Goal: Information Seeking & Learning: Find specific fact

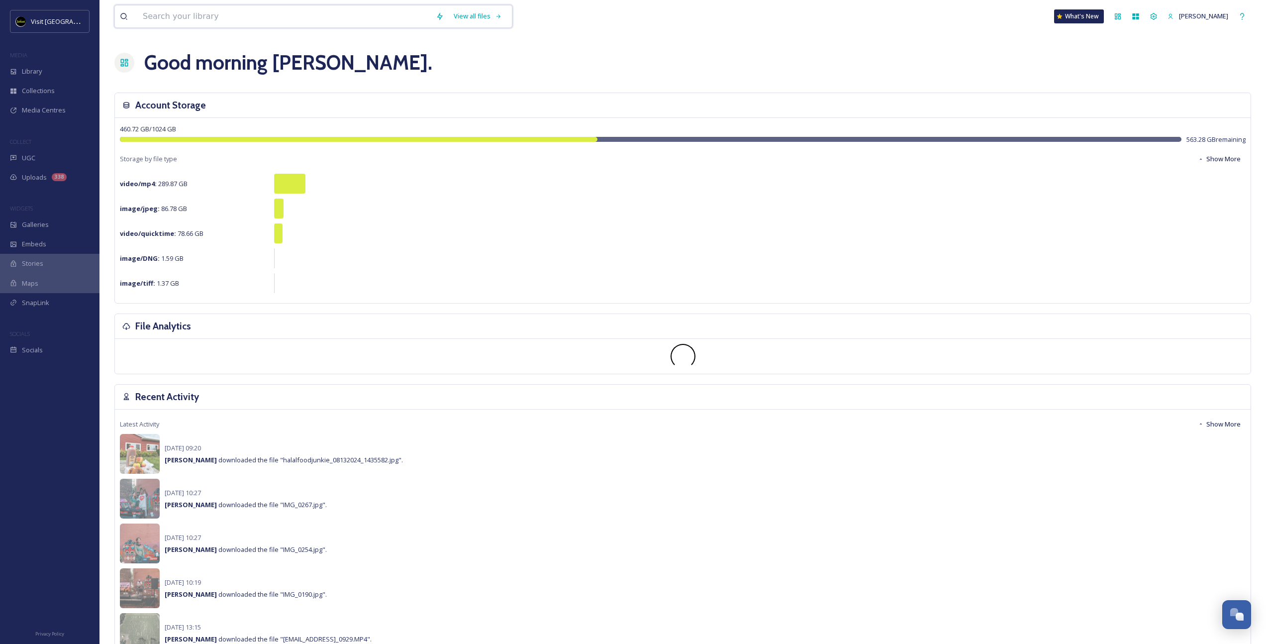
click at [150, 19] on input at bounding box center [284, 16] width 293 height 22
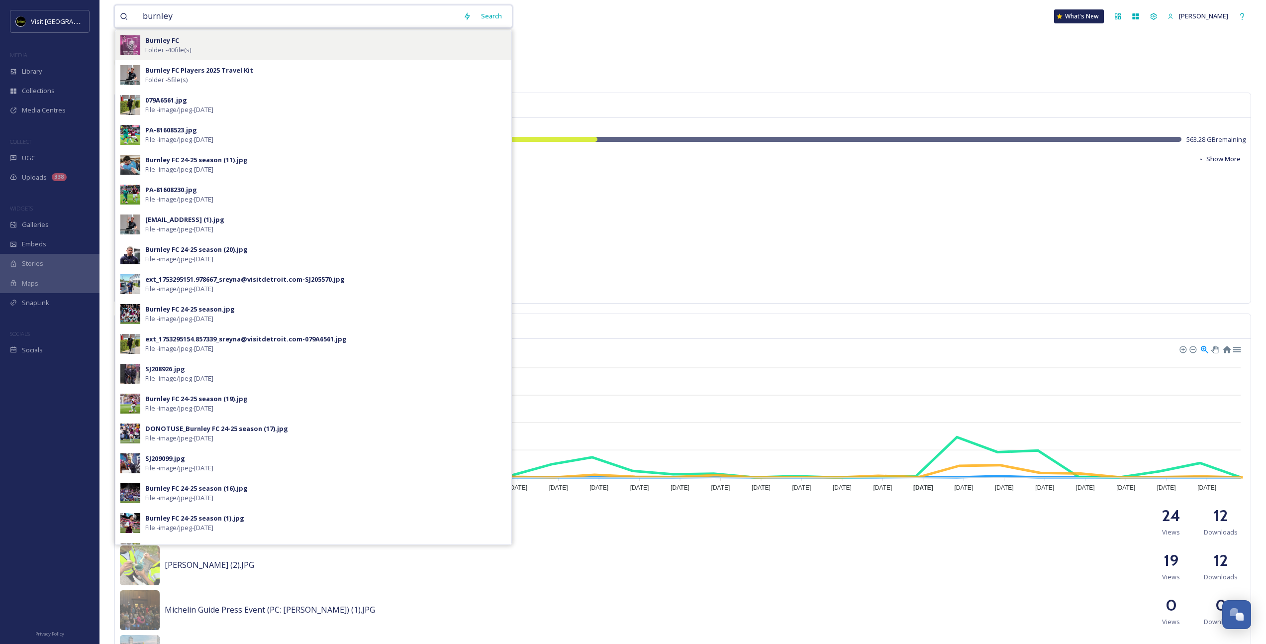
type input "burnley"
click at [187, 51] on span "Folder - 40 file(s)" at bounding box center [168, 49] width 46 height 9
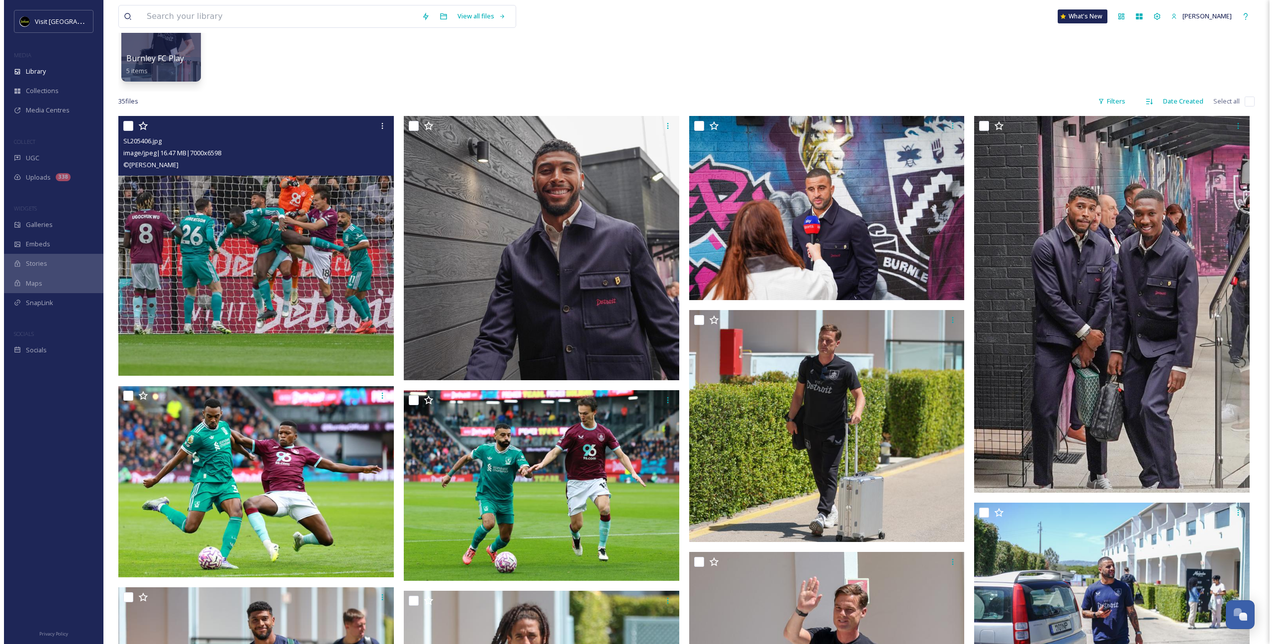
scroll to position [153, 0]
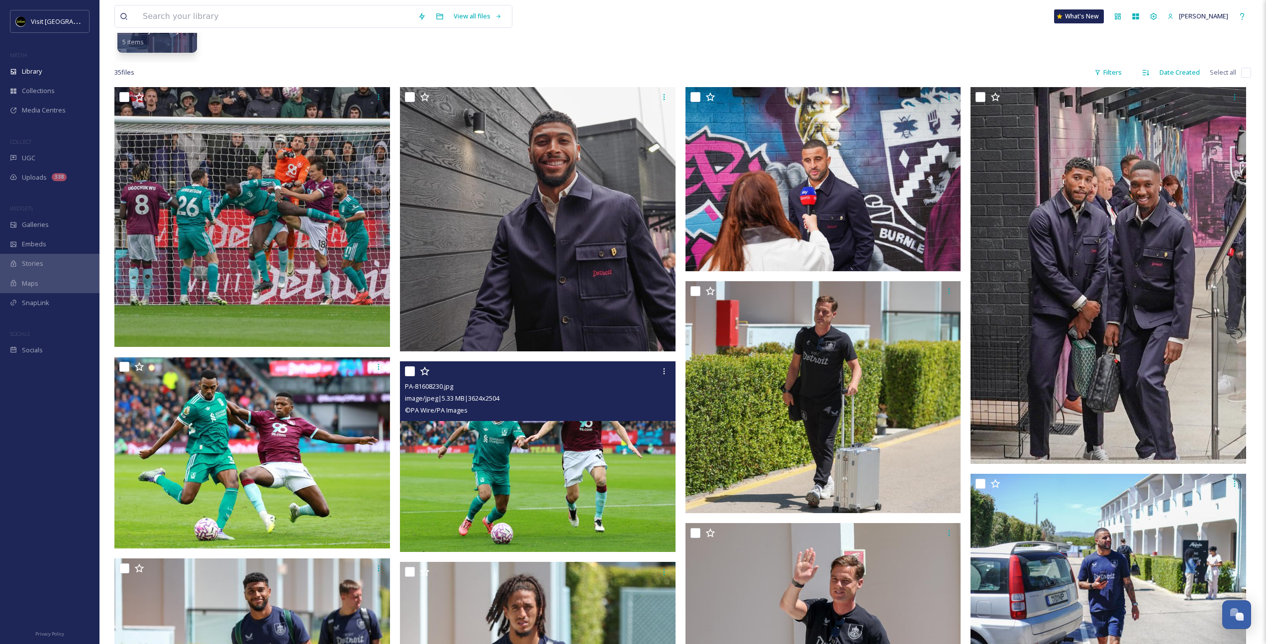
click at [607, 414] on div "© PA Wire/PA Images" at bounding box center [539, 410] width 268 height 12
click at [603, 448] on img at bounding box center [538, 456] width 276 height 190
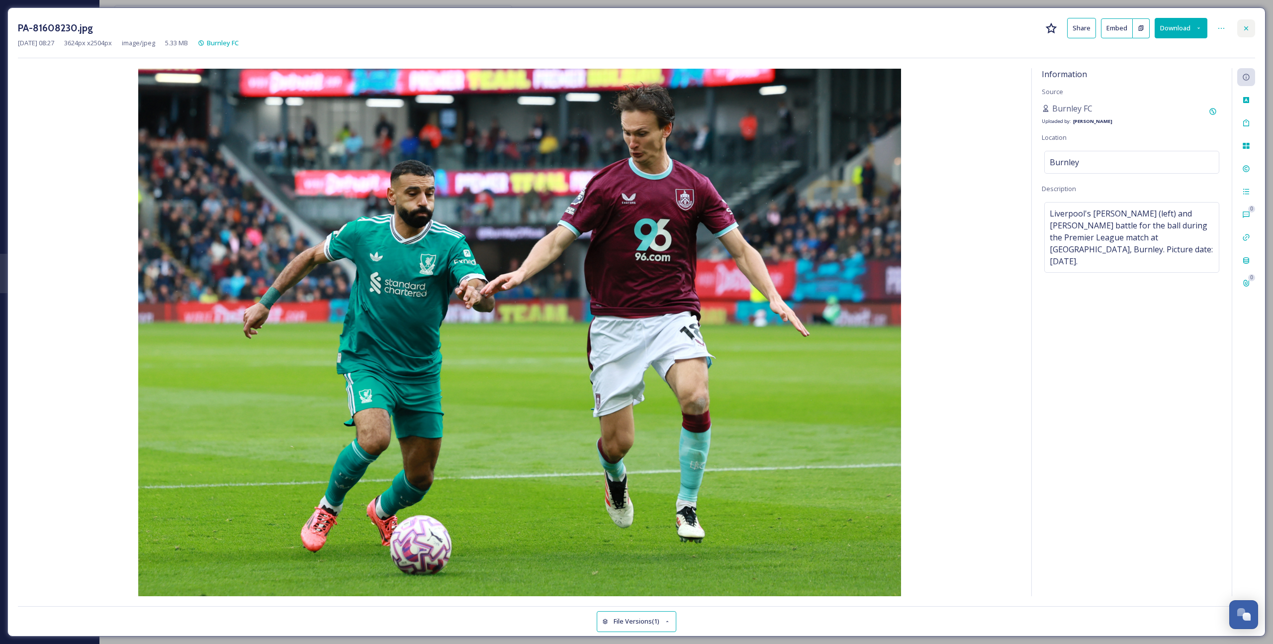
click at [1251, 30] on div at bounding box center [1246, 28] width 18 height 18
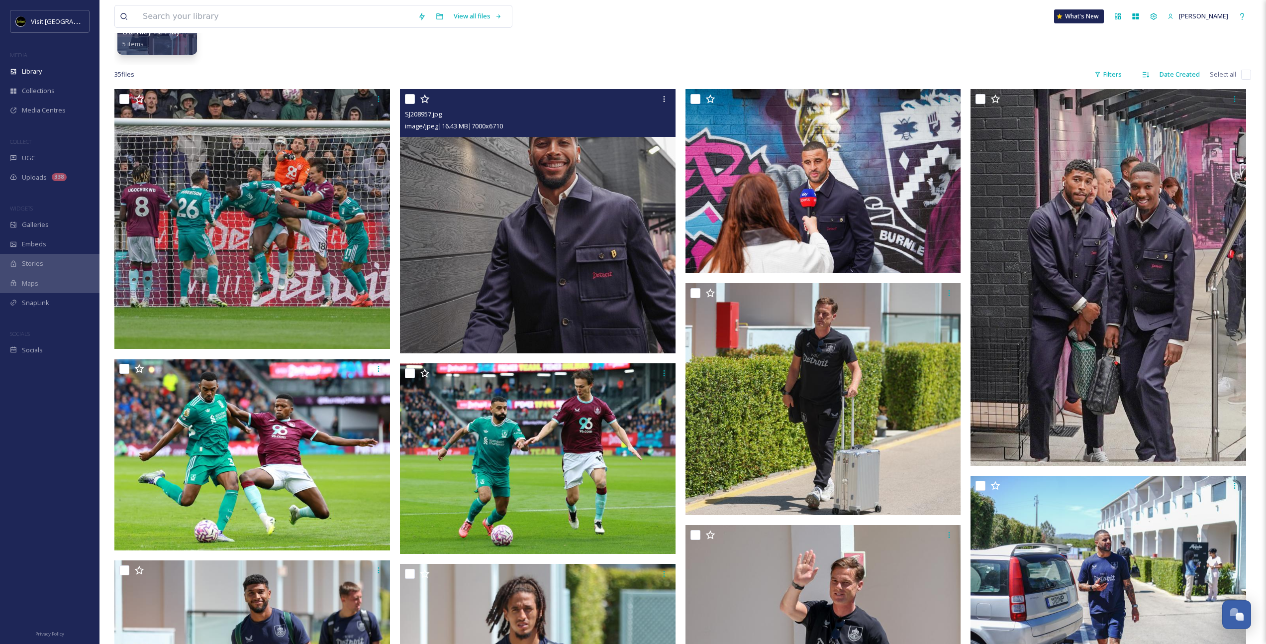
scroll to position [137, 0]
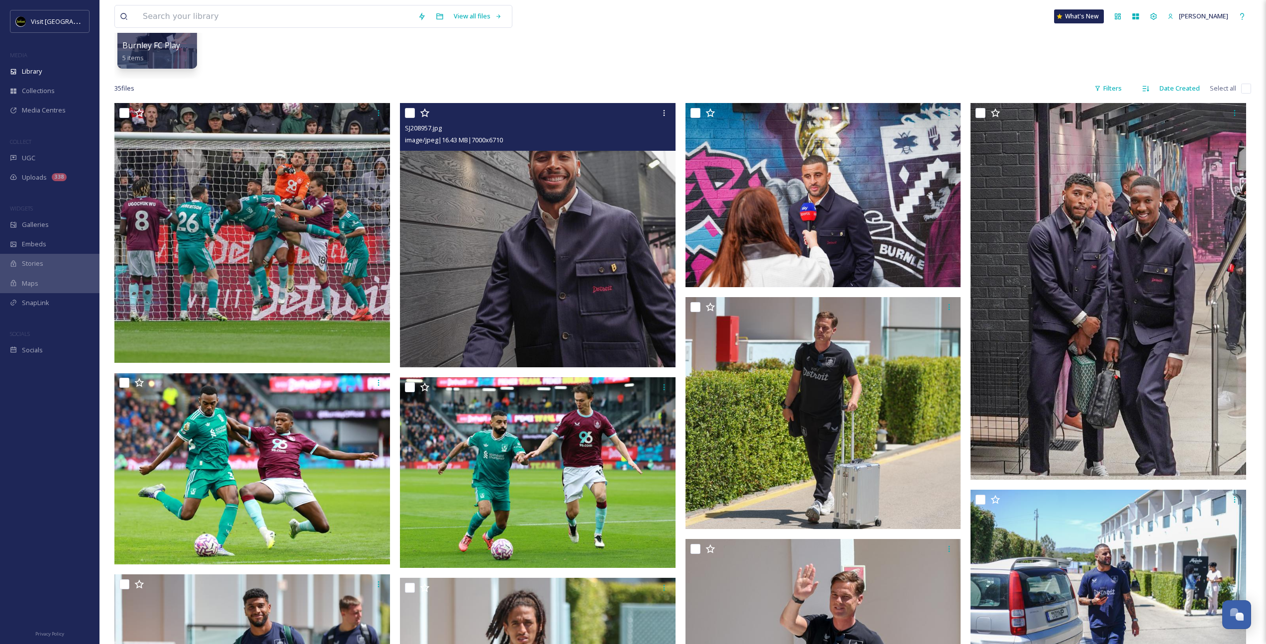
click at [587, 212] on img at bounding box center [538, 235] width 276 height 264
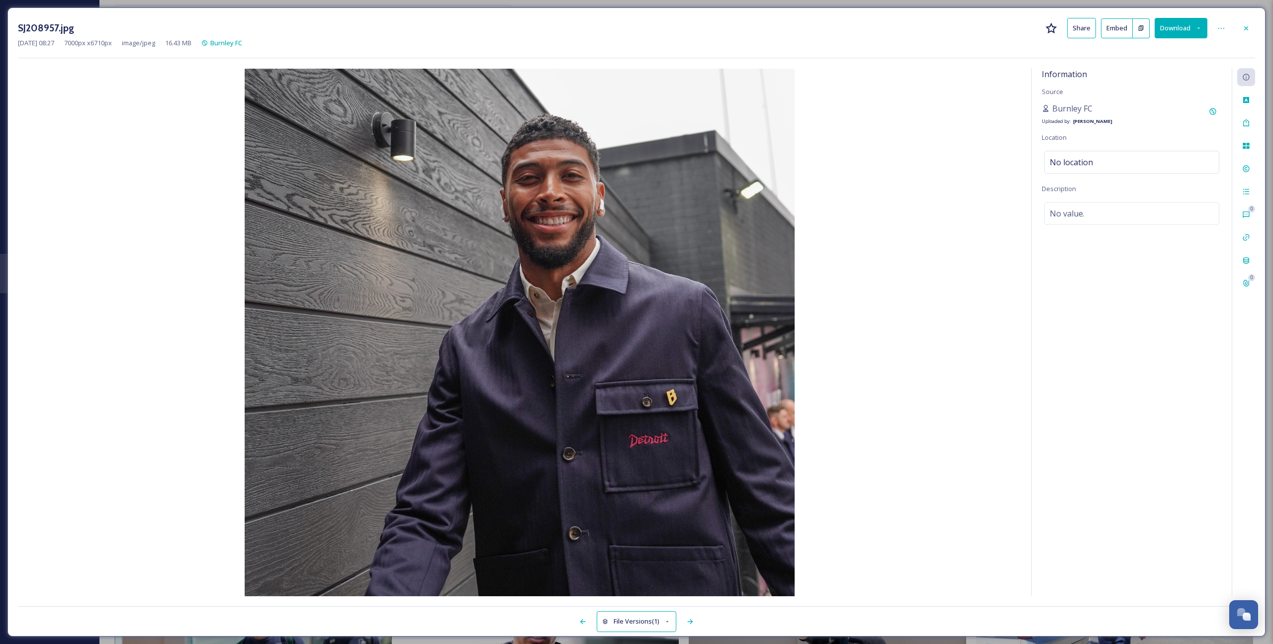
click at [1177, 21] on button "Download" at bounding box center [1181, 28] width 53 height 20
click at [1135, 57] on div "Download Original (7000 x 6710)" at bounding box center [1154, 50] width 105 height 19
click at [1247, 31] on icon at bounding box center [1246, 28] width 8 height 8
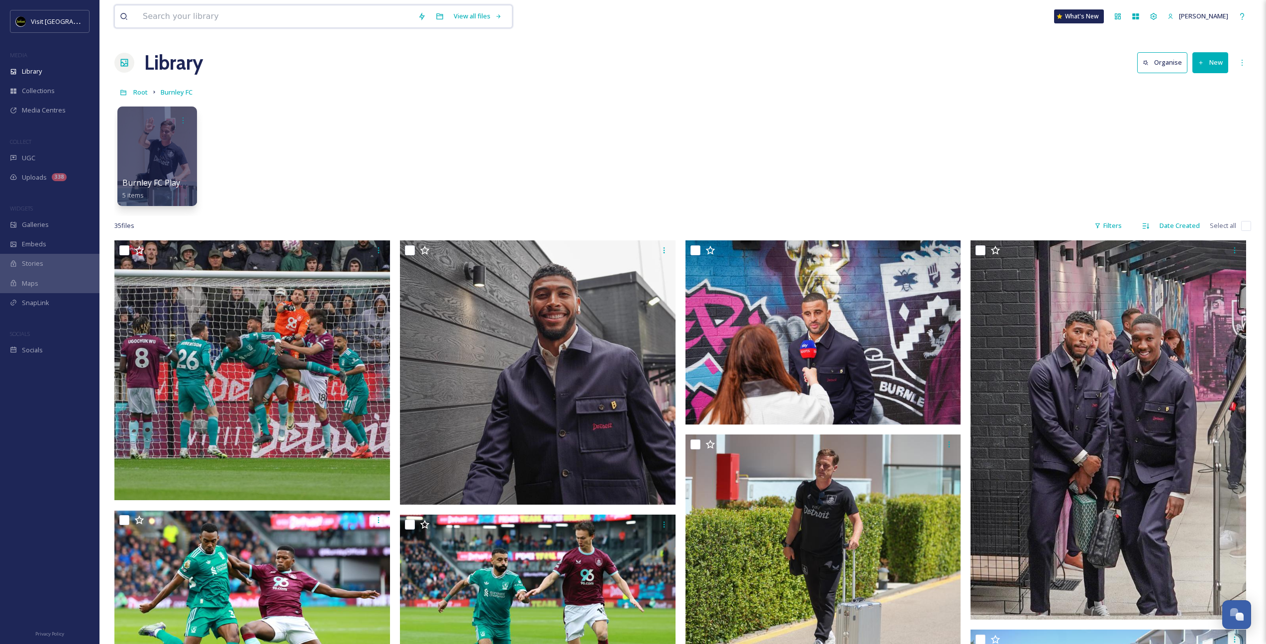
click at [199, 16] on input at bounding box center [275, 16] width 275 height 22
type input "d"
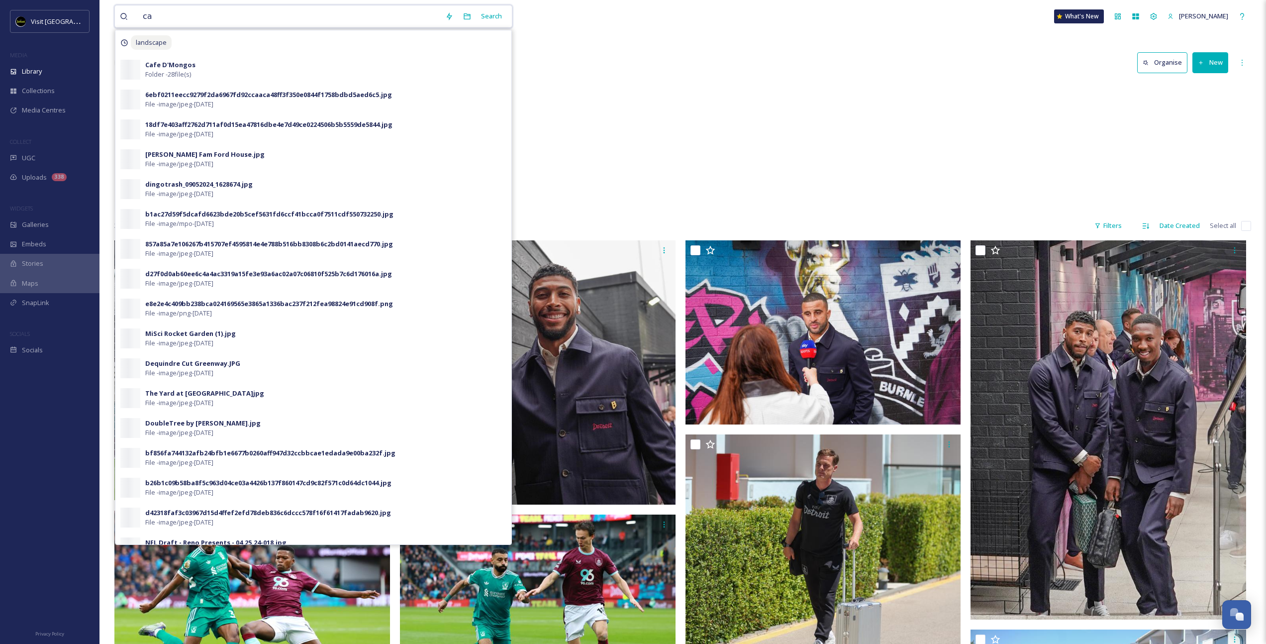
type input "car"
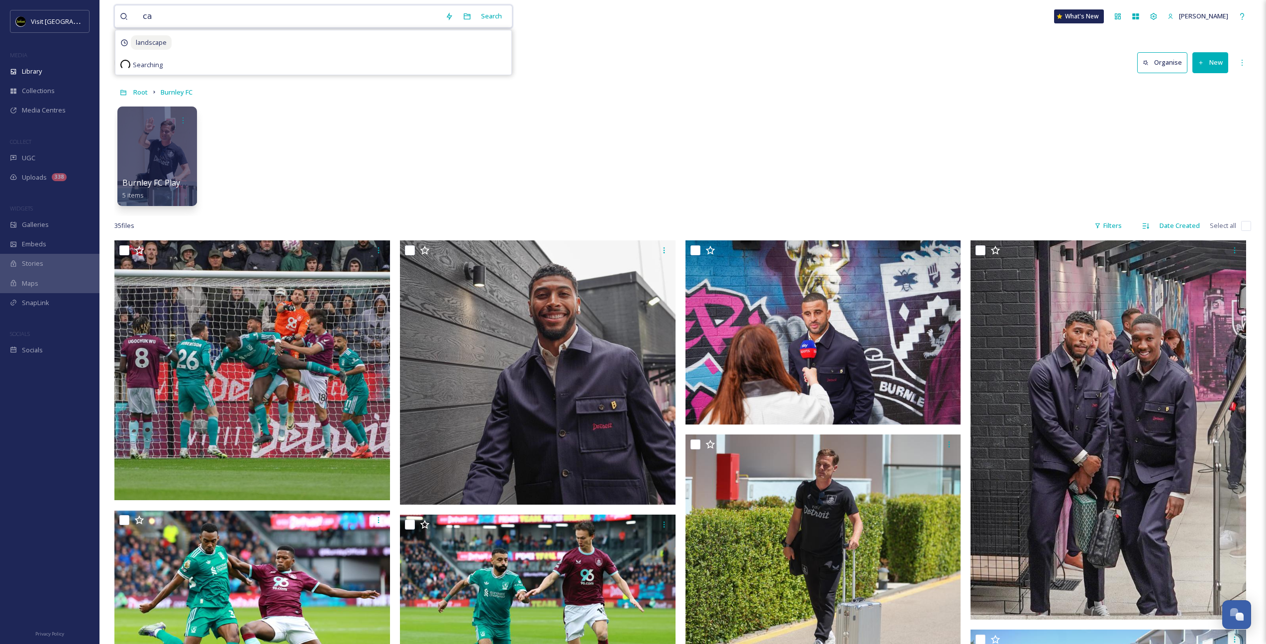
type input "c"
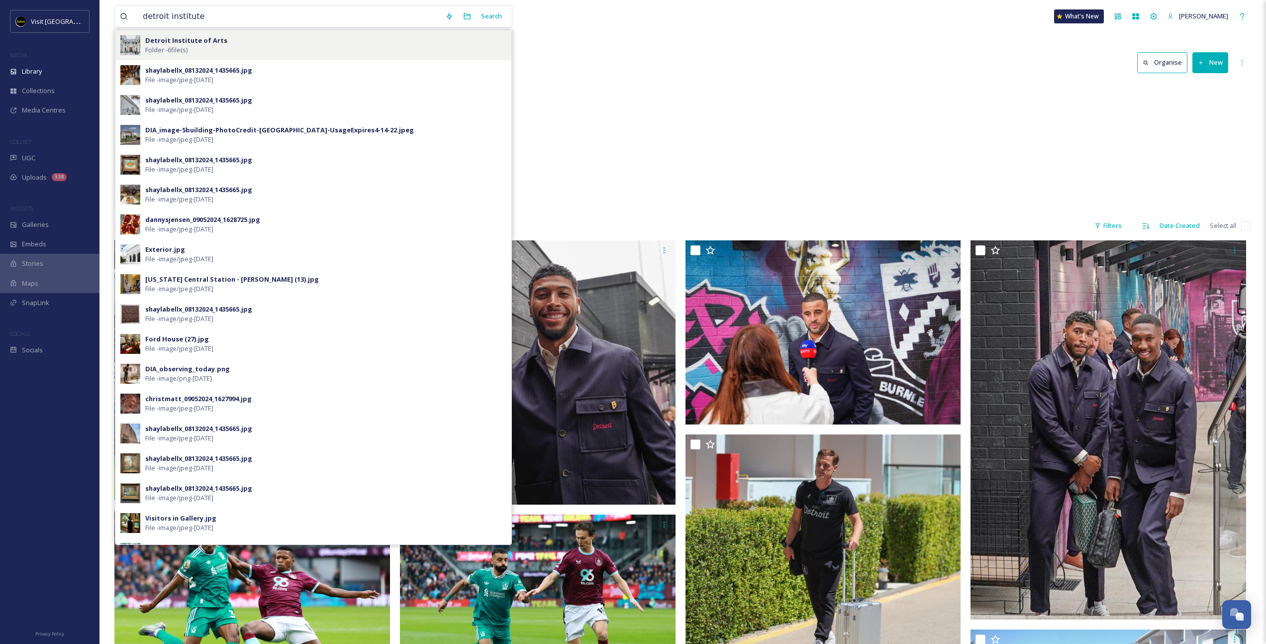
click at [208, 42] on strong "Detroit Institute of Arts" at bounding box center [186, 40] width 82 height 9
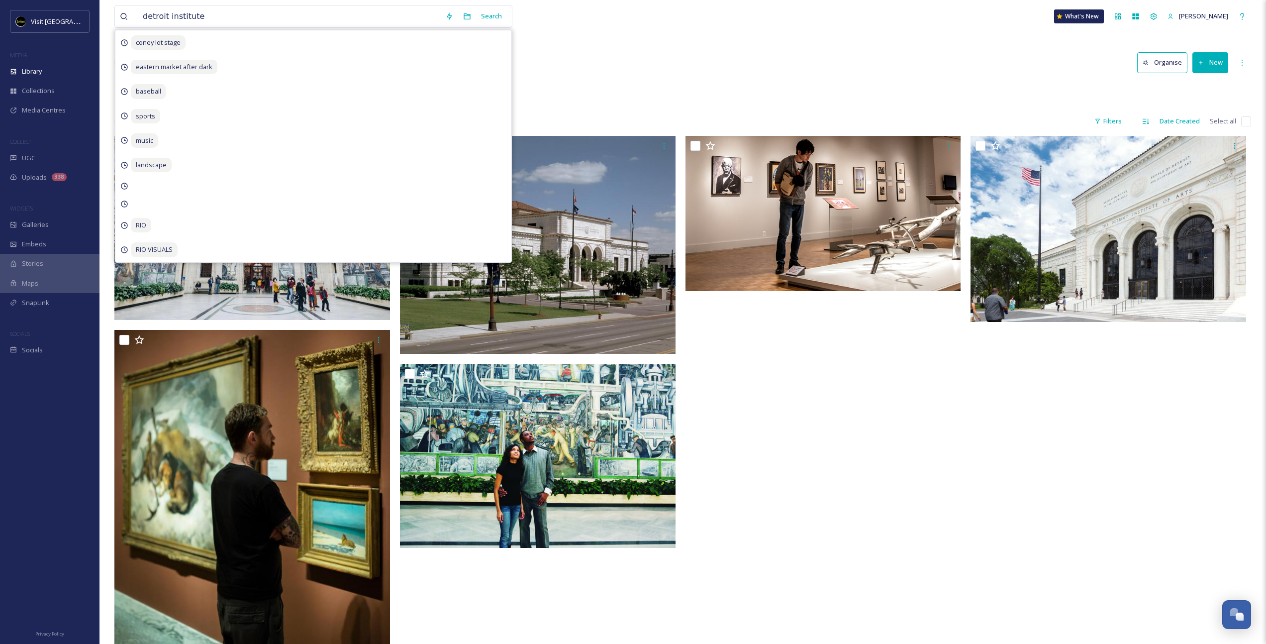
click at [829, 387] on div at bounding box center [825, 407] width 280 height 543
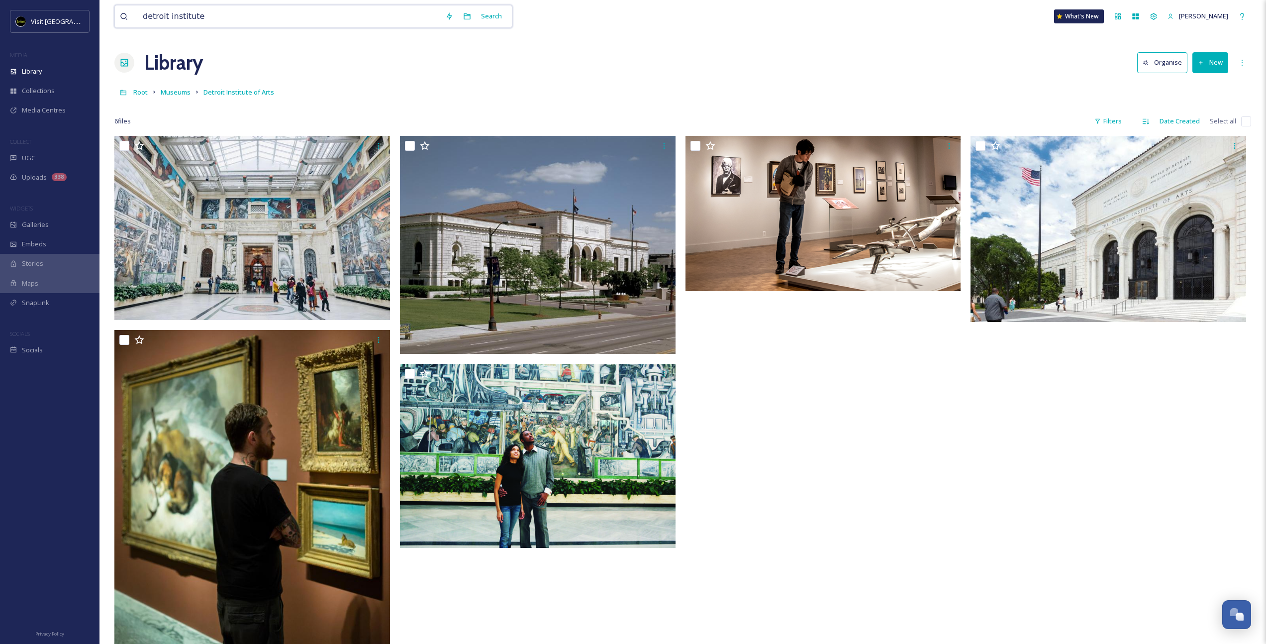
drag, startPoint x: 208, startPoint y: 19, endPoint x: 75, endPoint y: 7, distance: 134.3
click at [75, 7] on div "Visit Detroit MEDIA Library Collections Media Centres COLLECT UGC Uploads 338 W…" at bounding box center [633, 389] width 1266 height 779
type input "skyline"
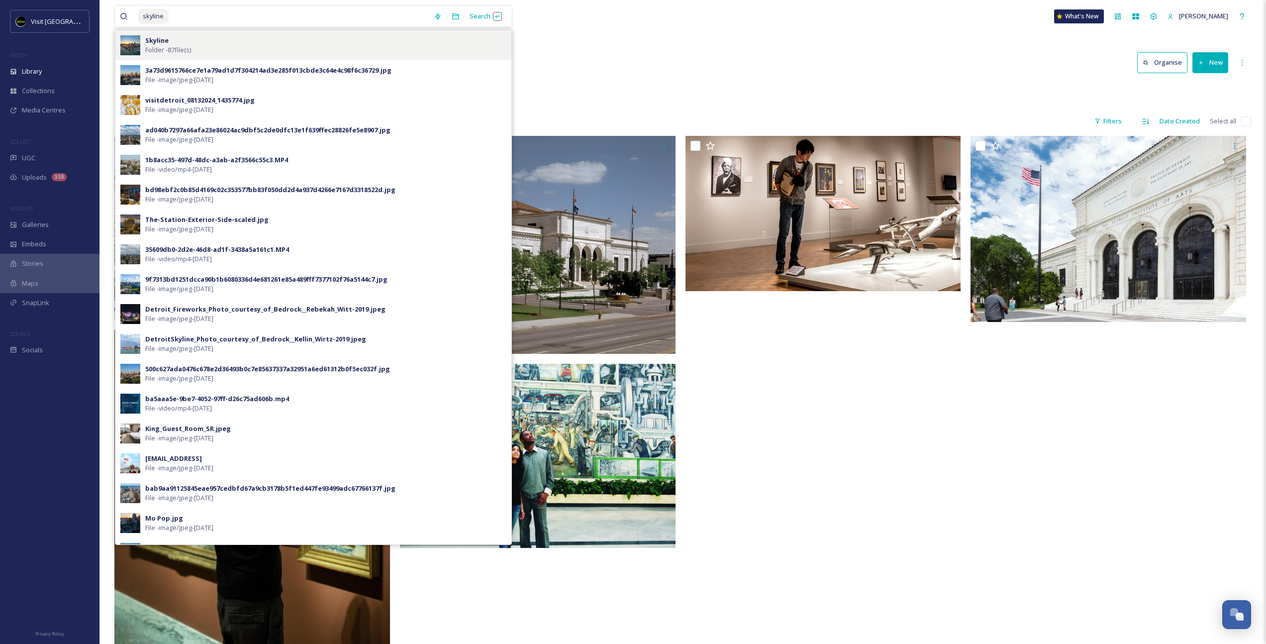
click at [175, 50] on span "Folder - 87 file(s)" at bounding box center [168, 49] width 46 height 9
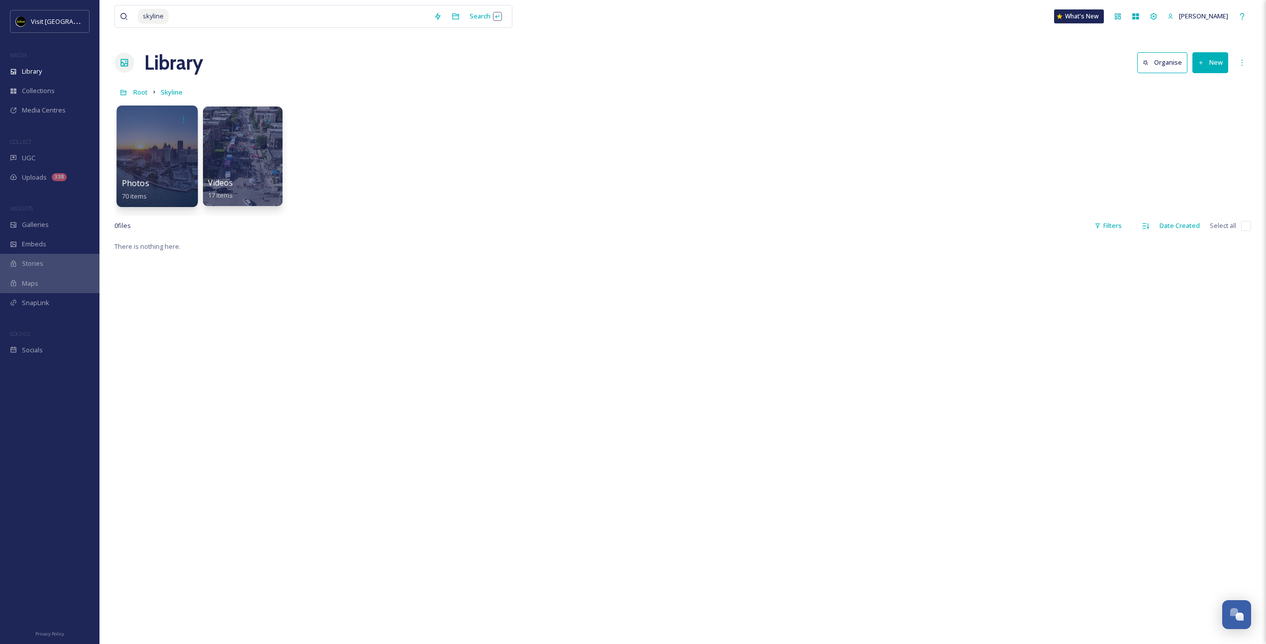
click at [165, 149] on div at bounding box center [156, 155] width 81 height 101
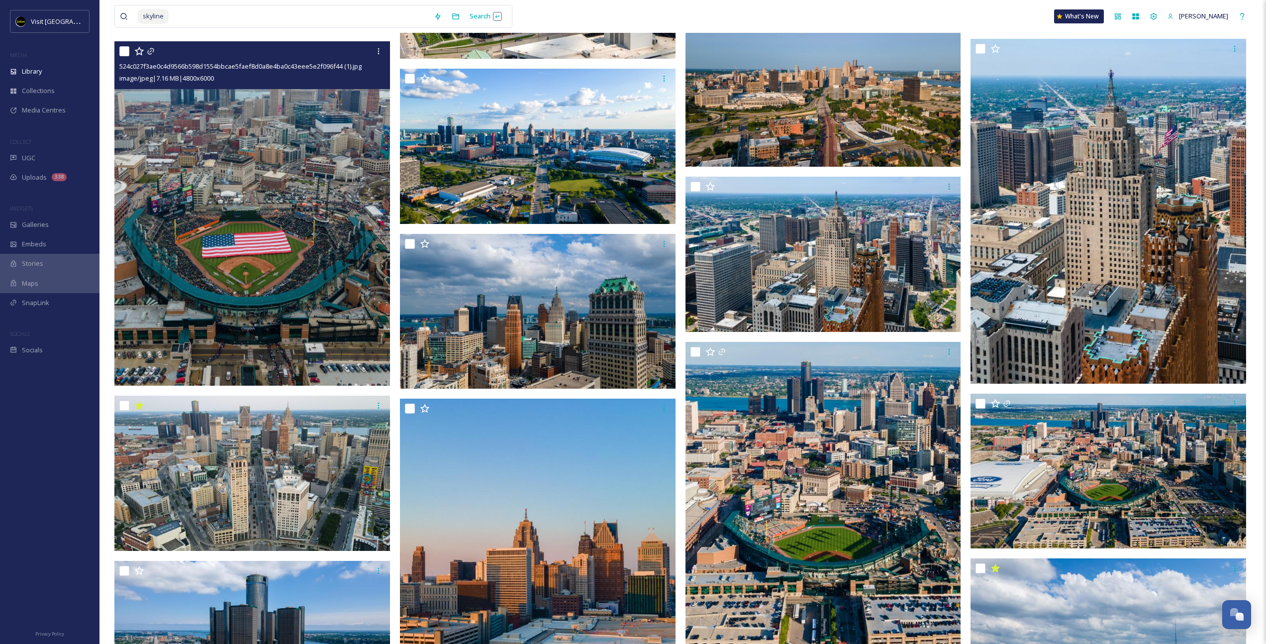
scroll to position [1987, 0]
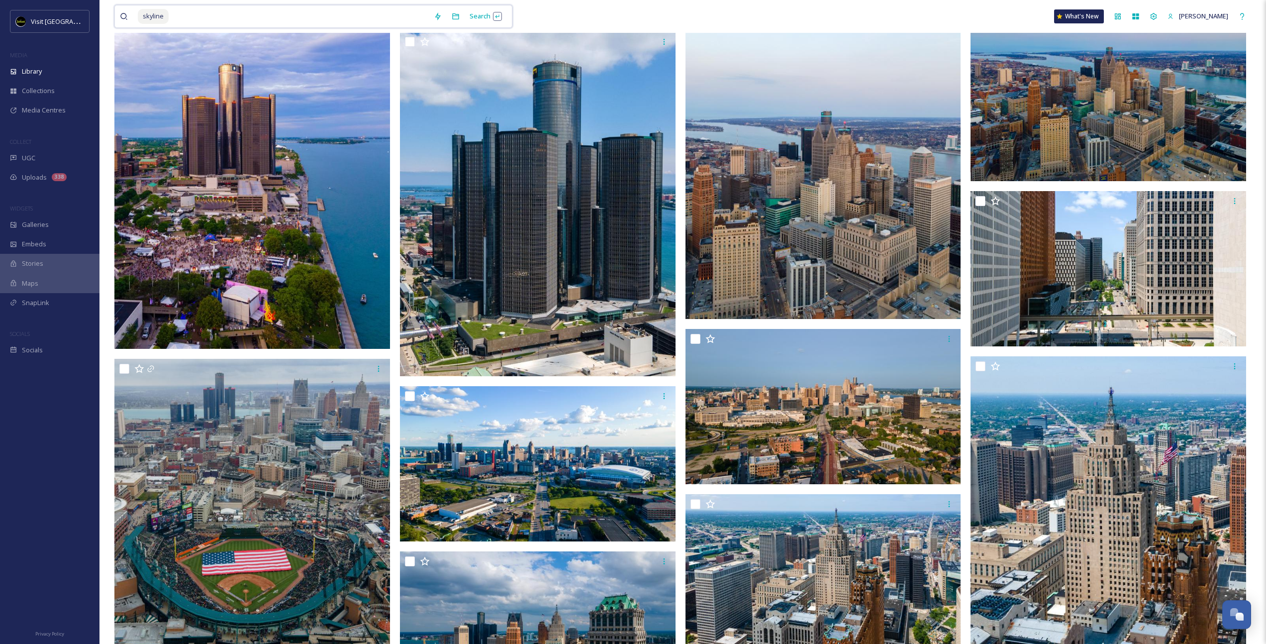
click at [223, 13] on input at bounding box center [299, 16] width 259 height 22
type input "s"
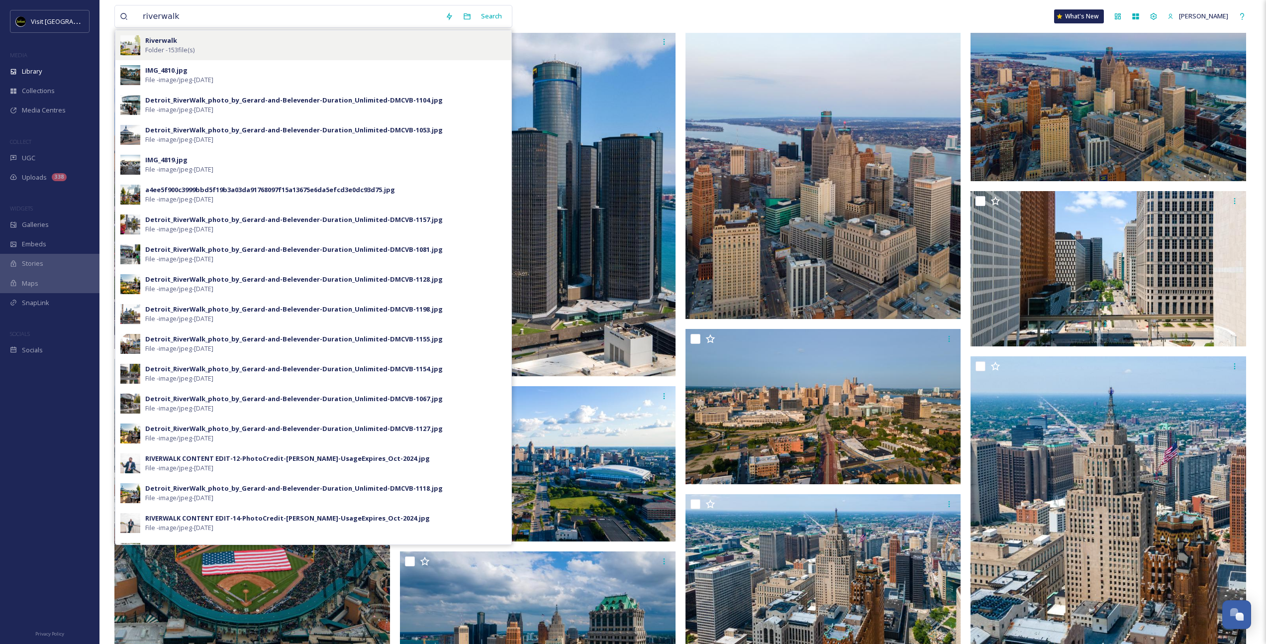
click at [190, 46] on span "Folder - 153 file(s)" at bounding box center [169, 49] width 49 height 9
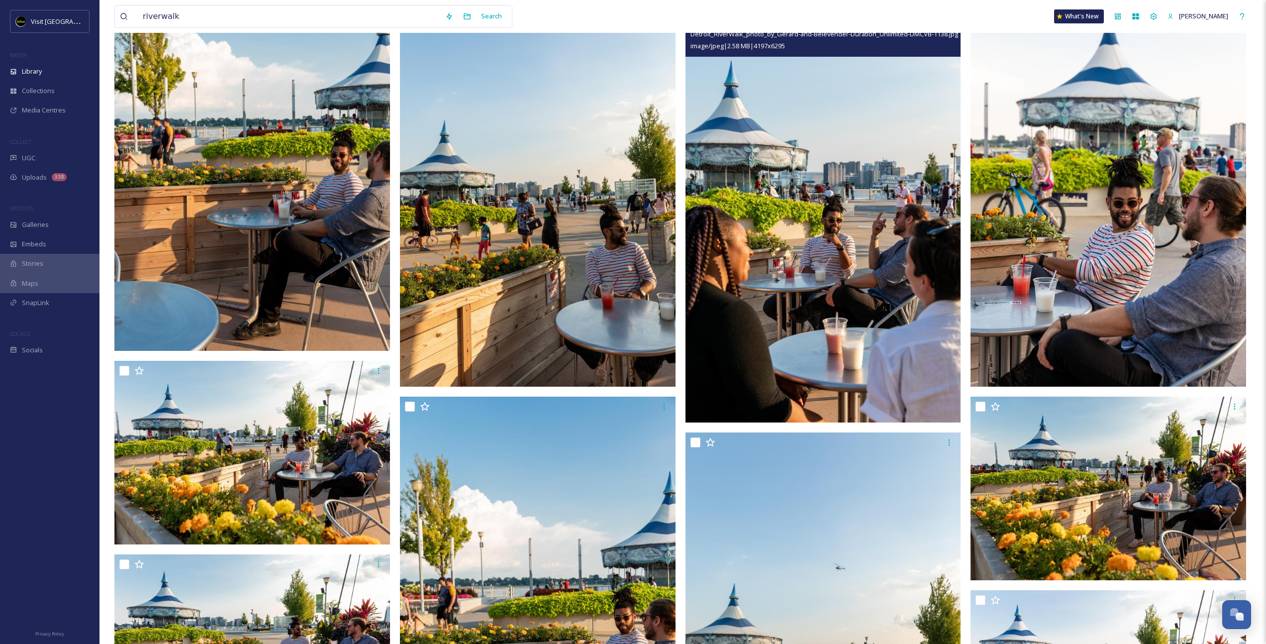
scroll to position [4584, 0]
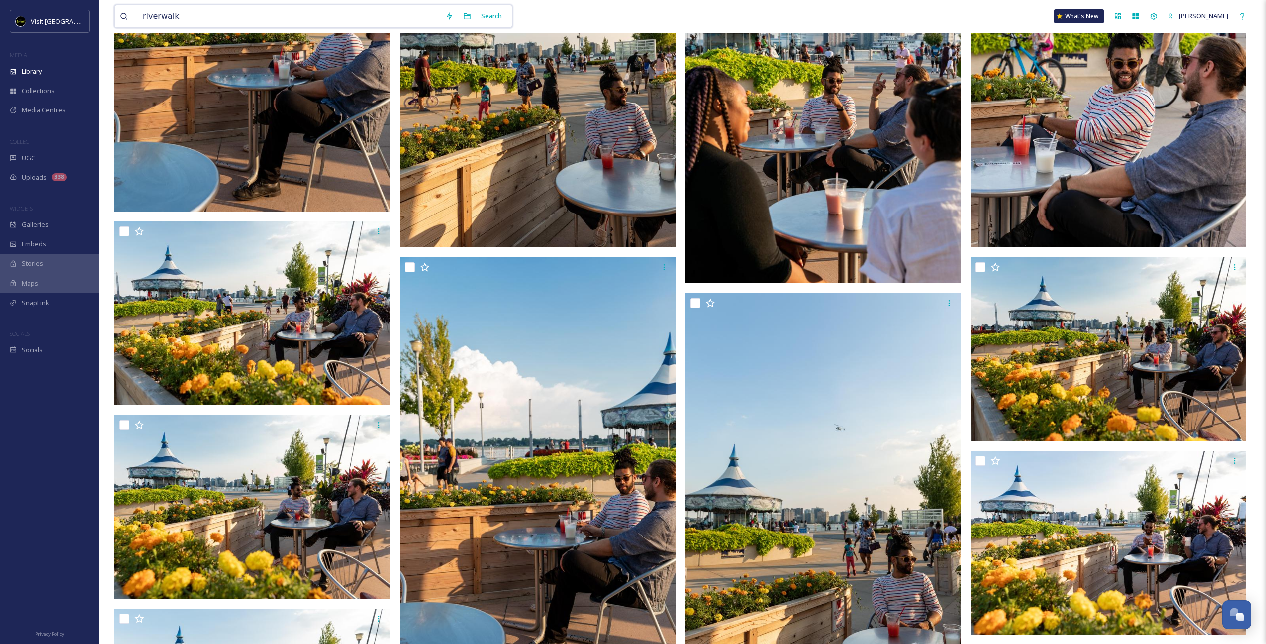
drag, startPoint x: 218, startPoint y: 20, endPoint x: 104, endPoint y: 15, distance: 114.0
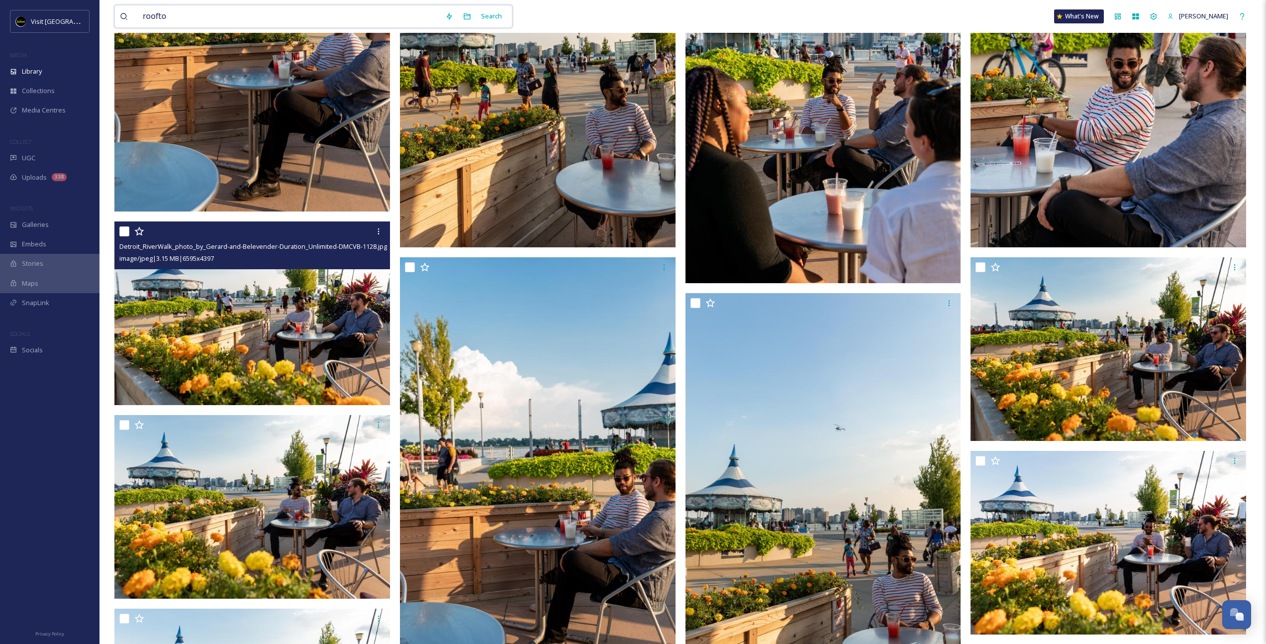
type input "rooftop"
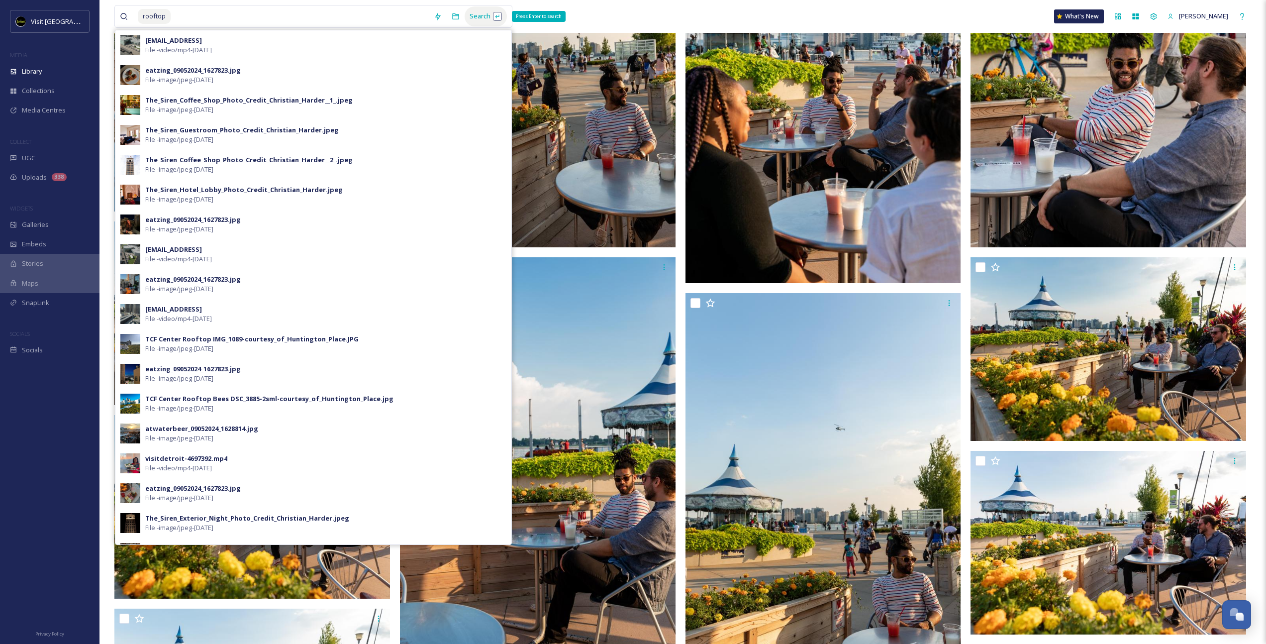
click at [478, 16] on div "Search Press Enter to search" at bounding box center [486, 15] width 42 height 19
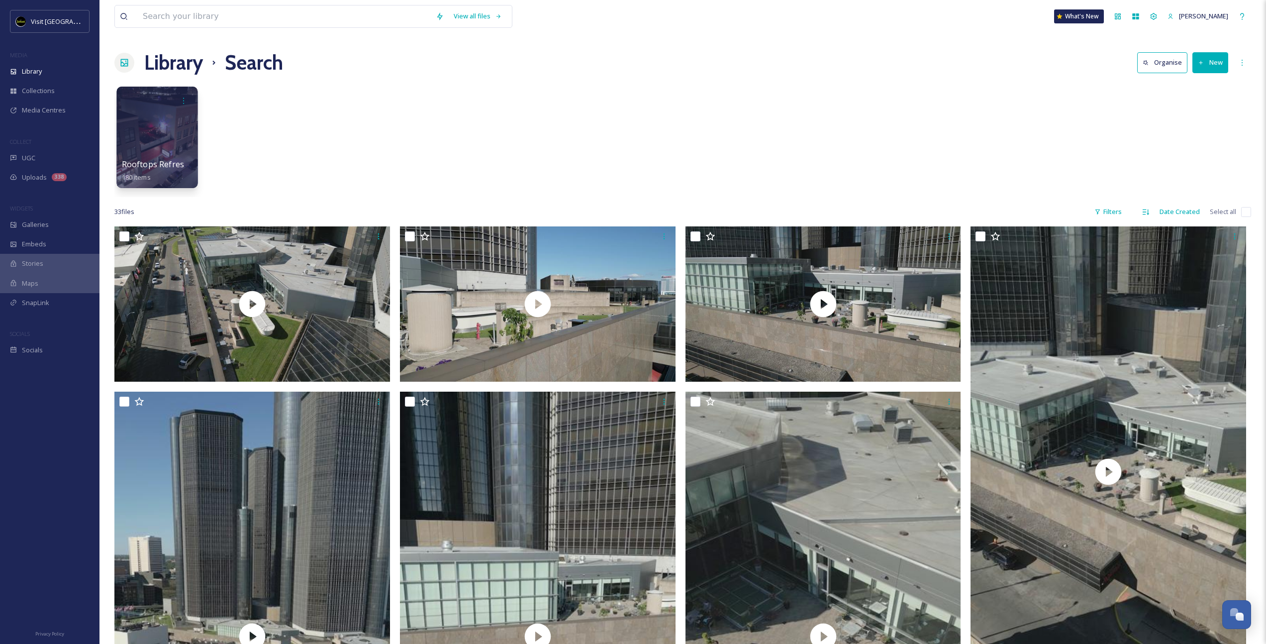
click at [151, 137] on div at bounding box center [156, 137] width 81 height 101
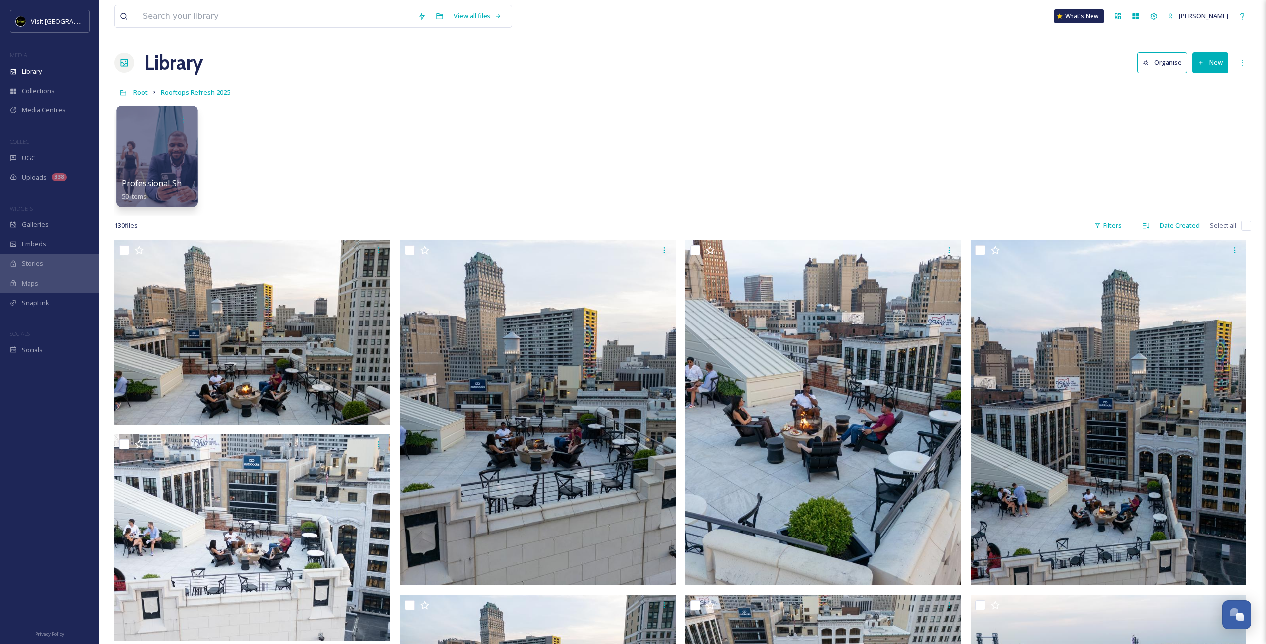
click at [166, 176] on div at bounding box center [156, 155] width 81 height 101
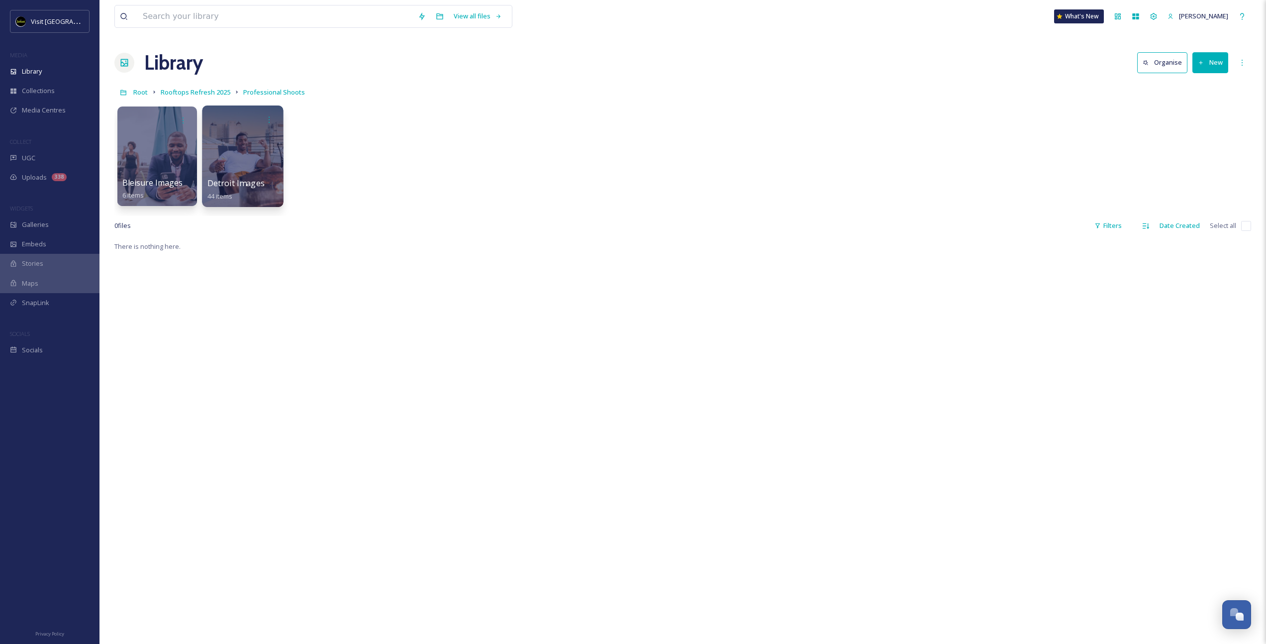
click at [250, 158] on div at bounding box center [242, 155] width 81 height 101
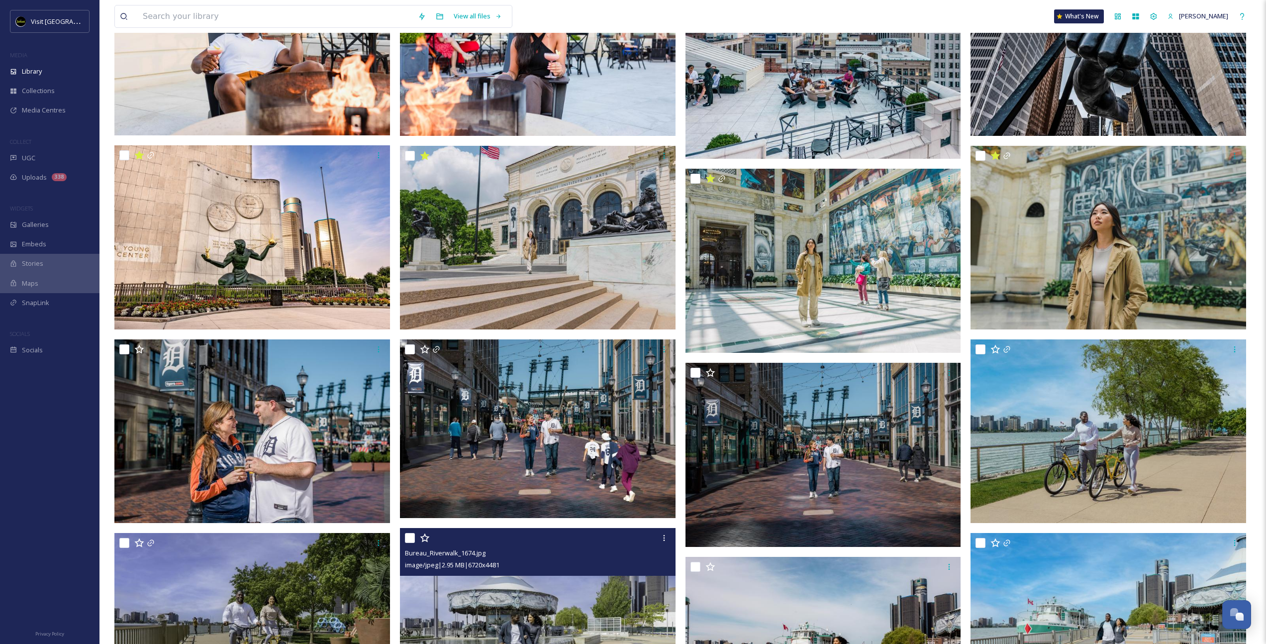
scroll to position [195, 0]
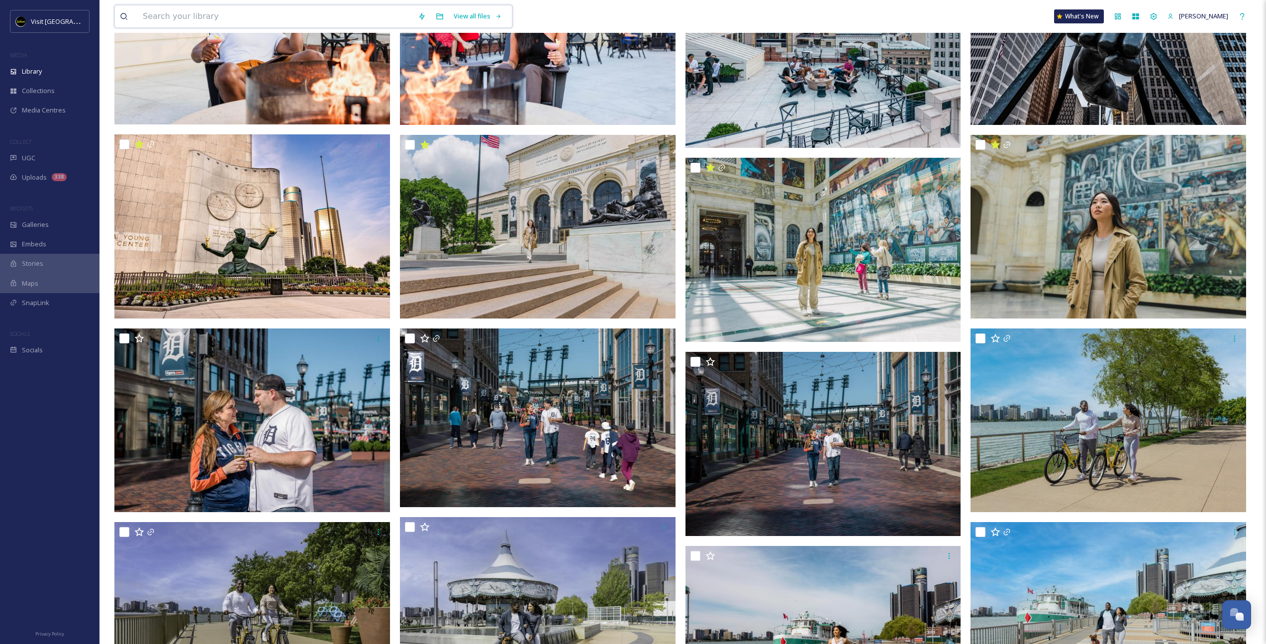
click at [263, 15] on input at bounding box center [275, 16] width 275 height 22
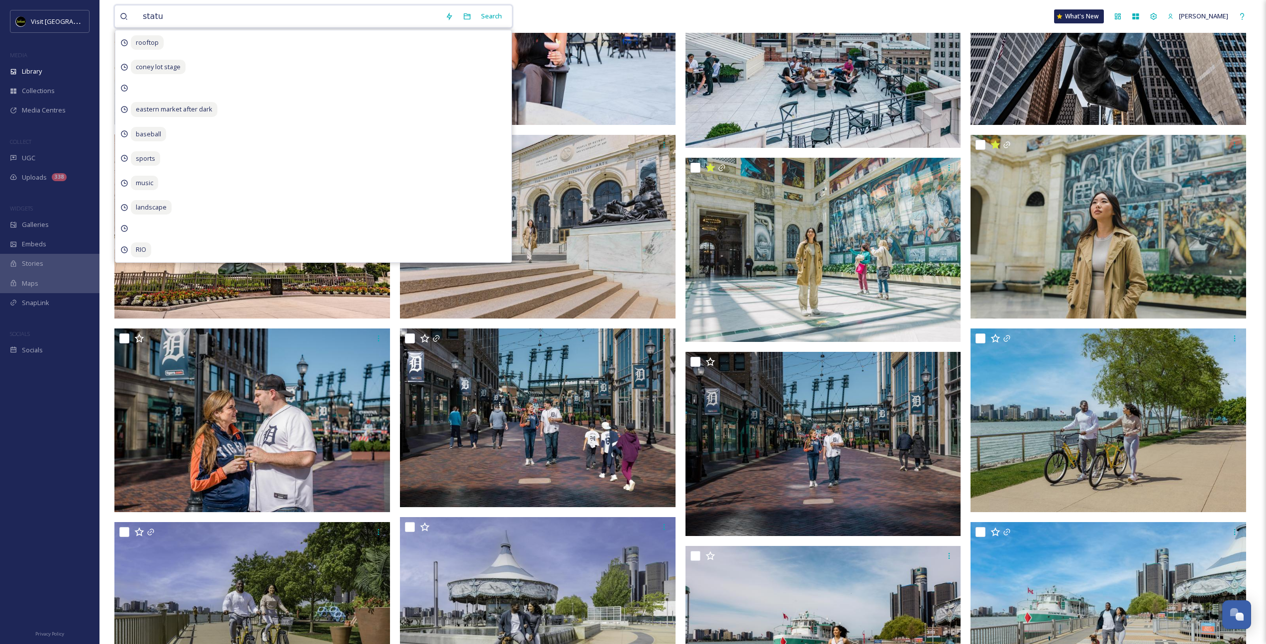
type input "statue"
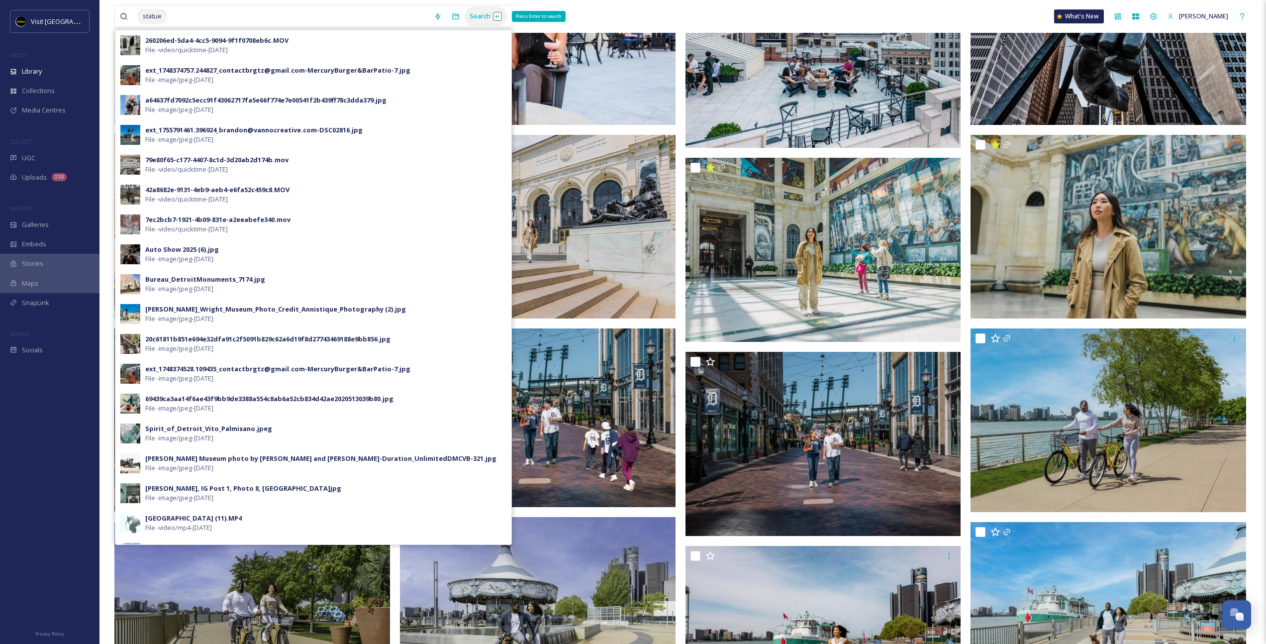
click at [475, 12] on div "Search Press Enter to search" at bounding box center [486, 15] width 42 height 19
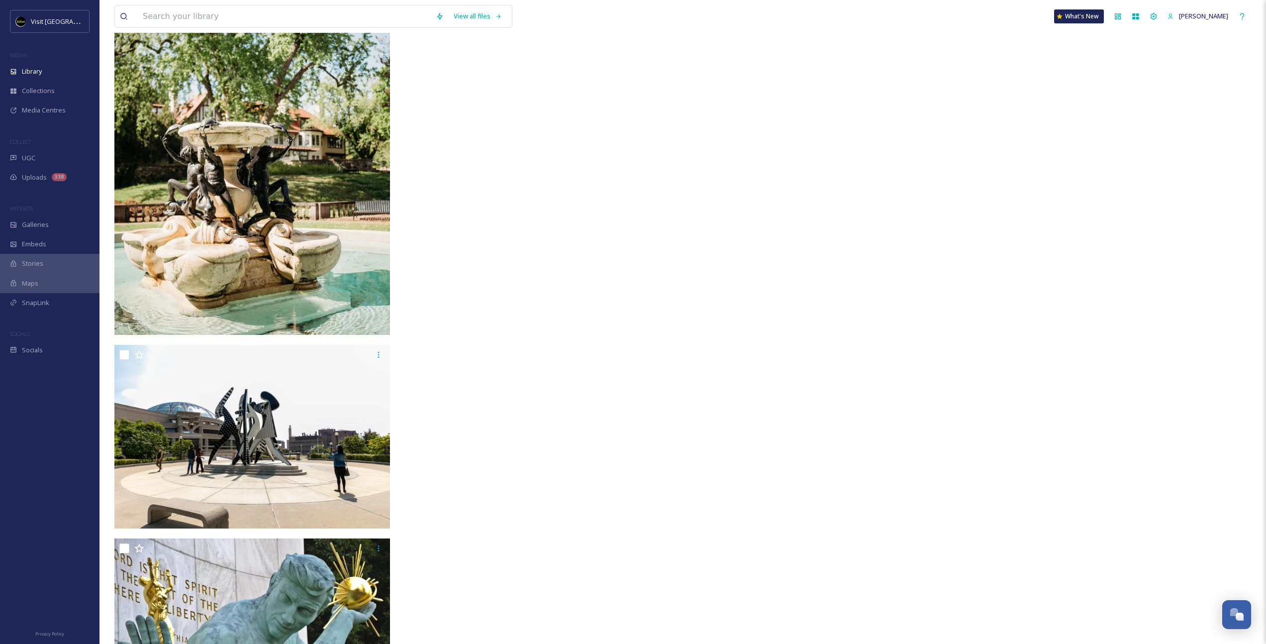
scroll to position [7952, 0]
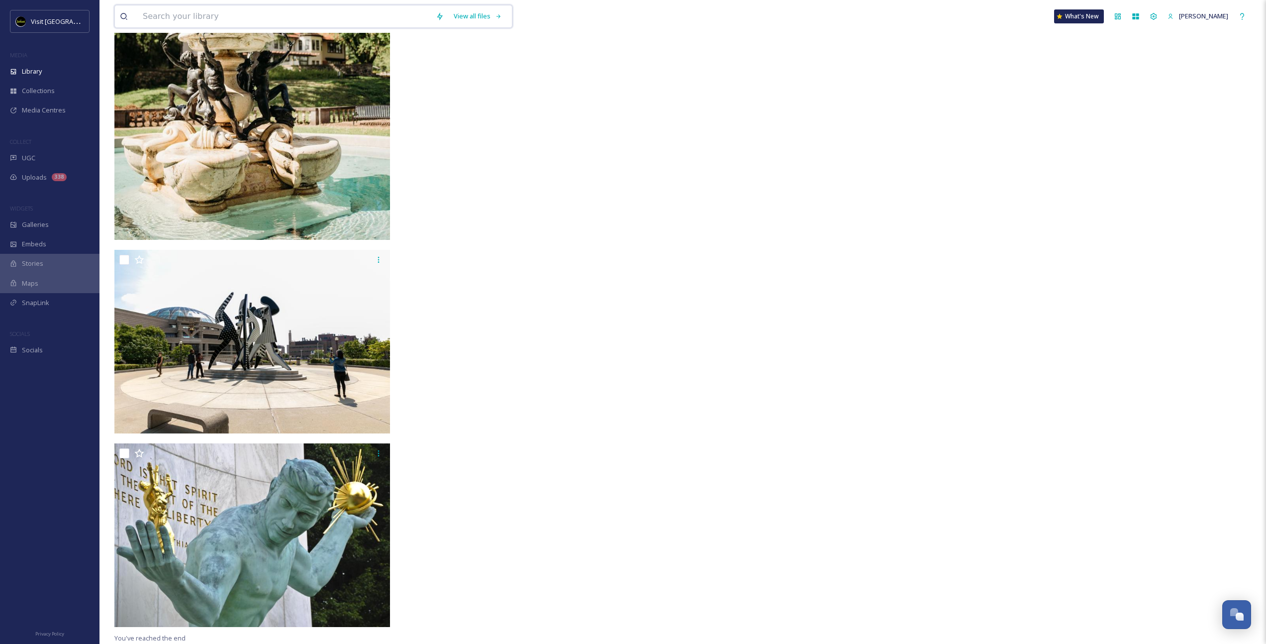
click at [254, 18] on input at bounding box center [284, 16] width 293 height 22
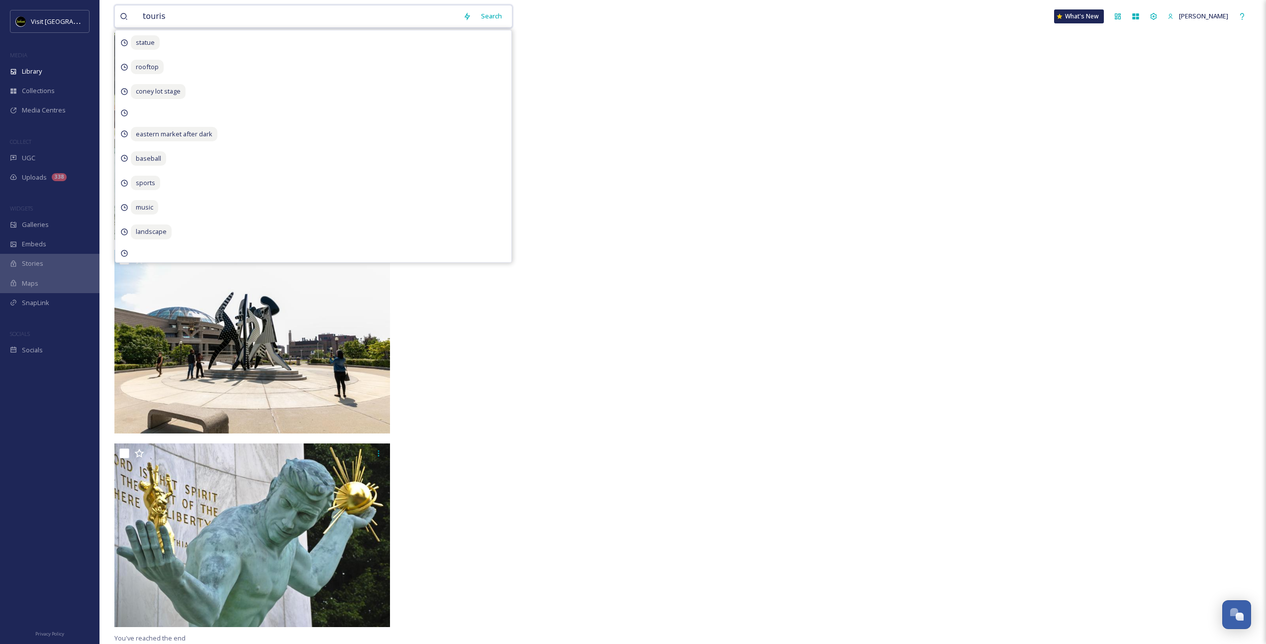
type input "tourism"
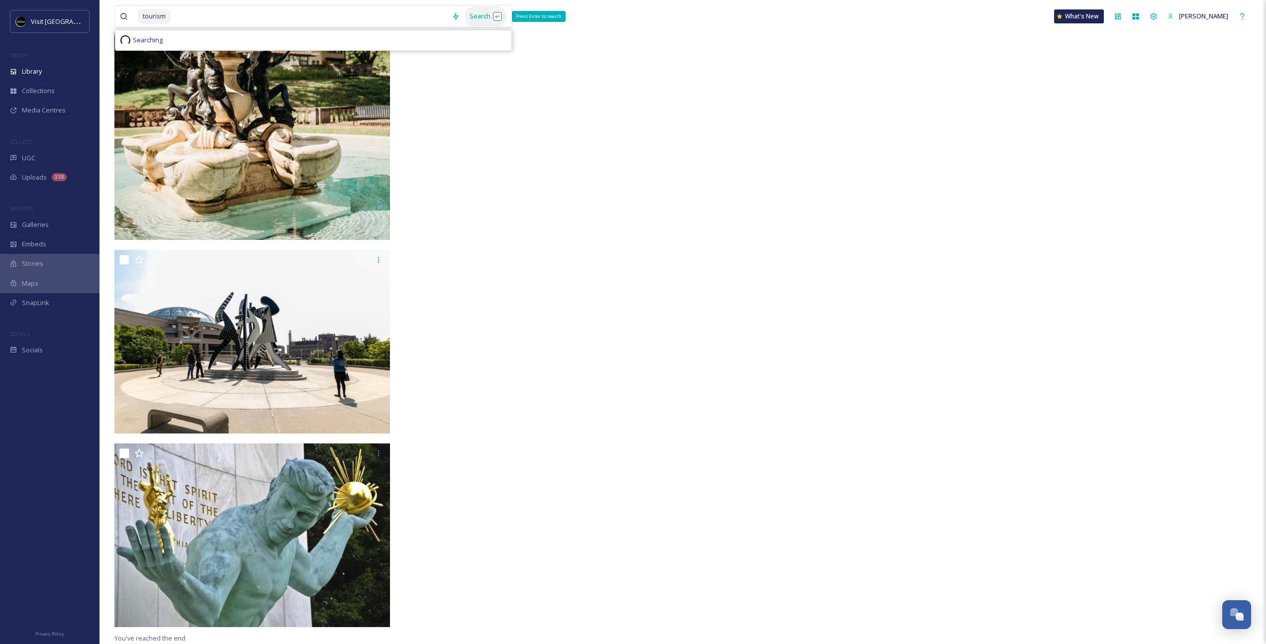
click at [481, 17] on div "Search Press Enter to search" at bounding box center [486, 15] width 42 height 19
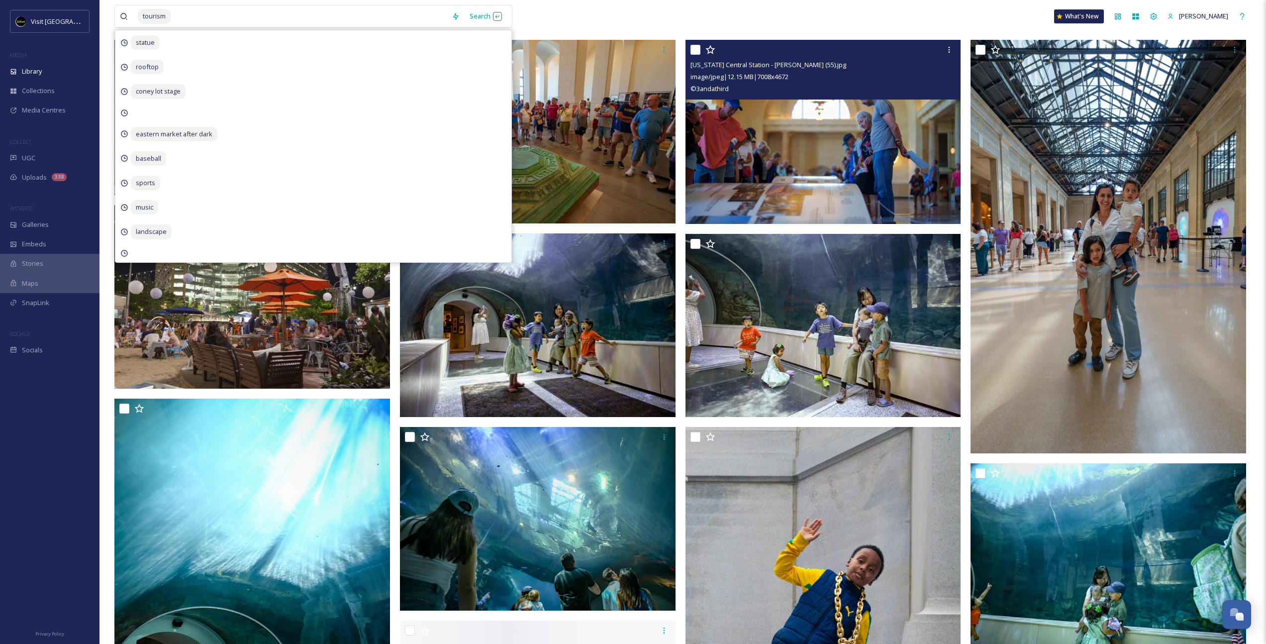
scroll to position [206, 0]
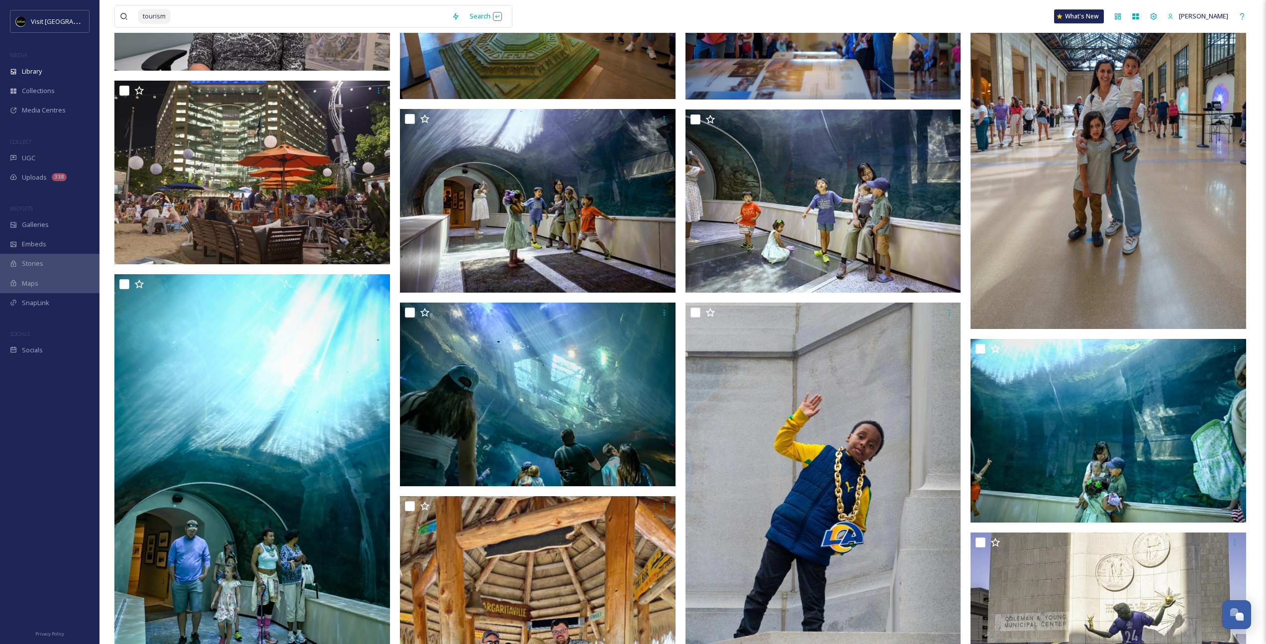
click at [775, 22] on div "tourism Search What's [GEOGRAPHIC_DATA][PERSON_NAME]" at bounding box center [682, 16] width 1136 height 33
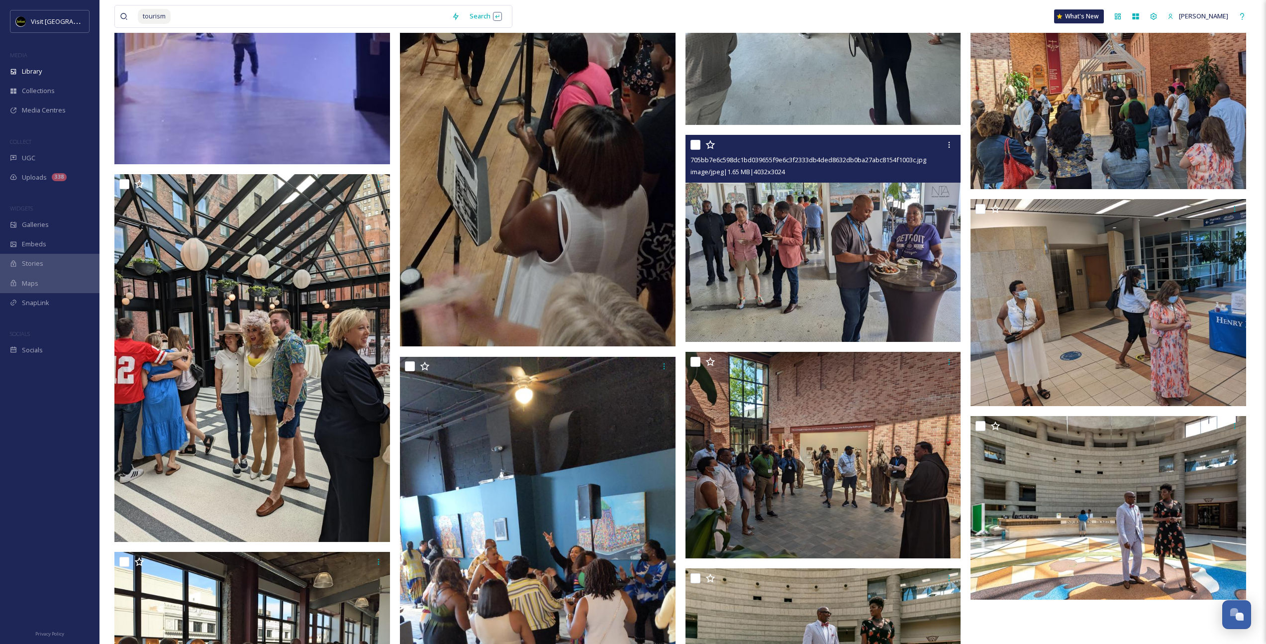
scroll to position [1784, 0]
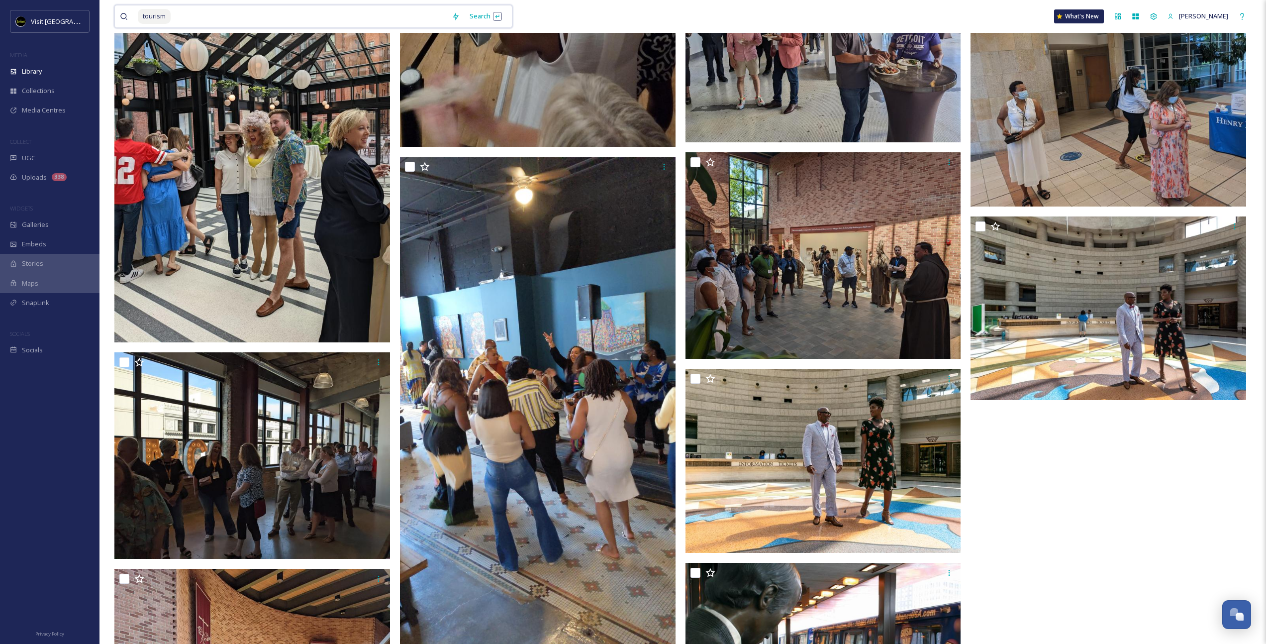
click at [248, 16] on input at bounding box center [309, 16] width 275 height 22
type input "c"
type input "t"
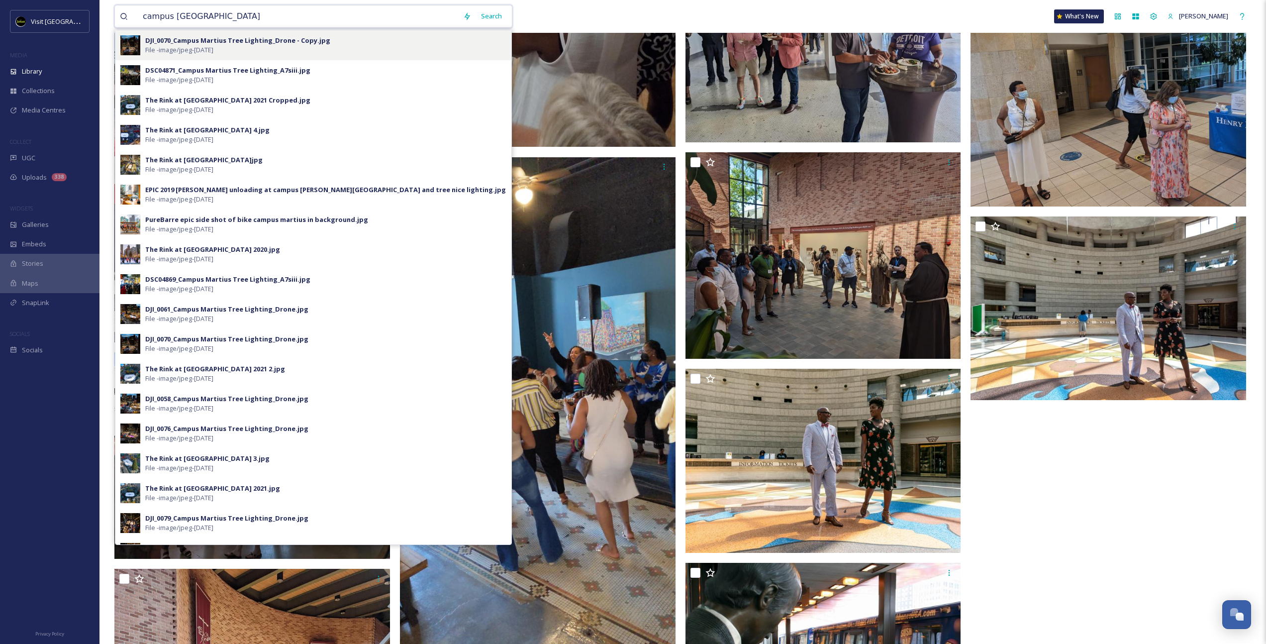
type input "campus martius"
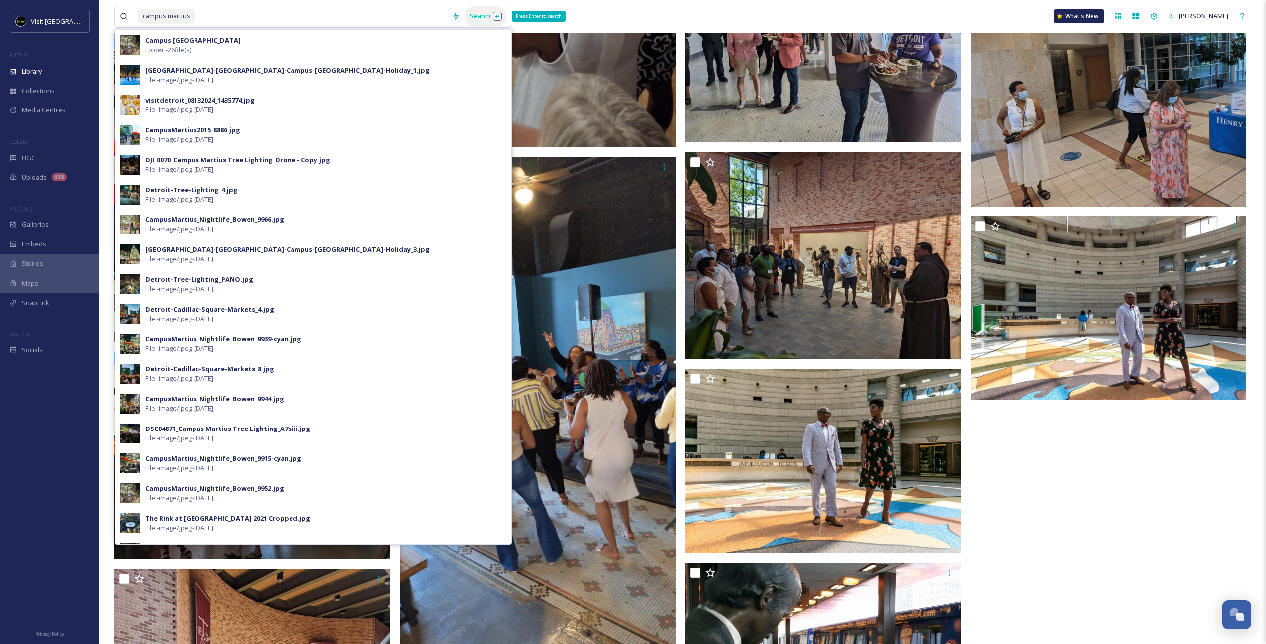
click at [483, 13] on div "Search Press Enter to search" at bounding box center [486, 15] width 42 height 19
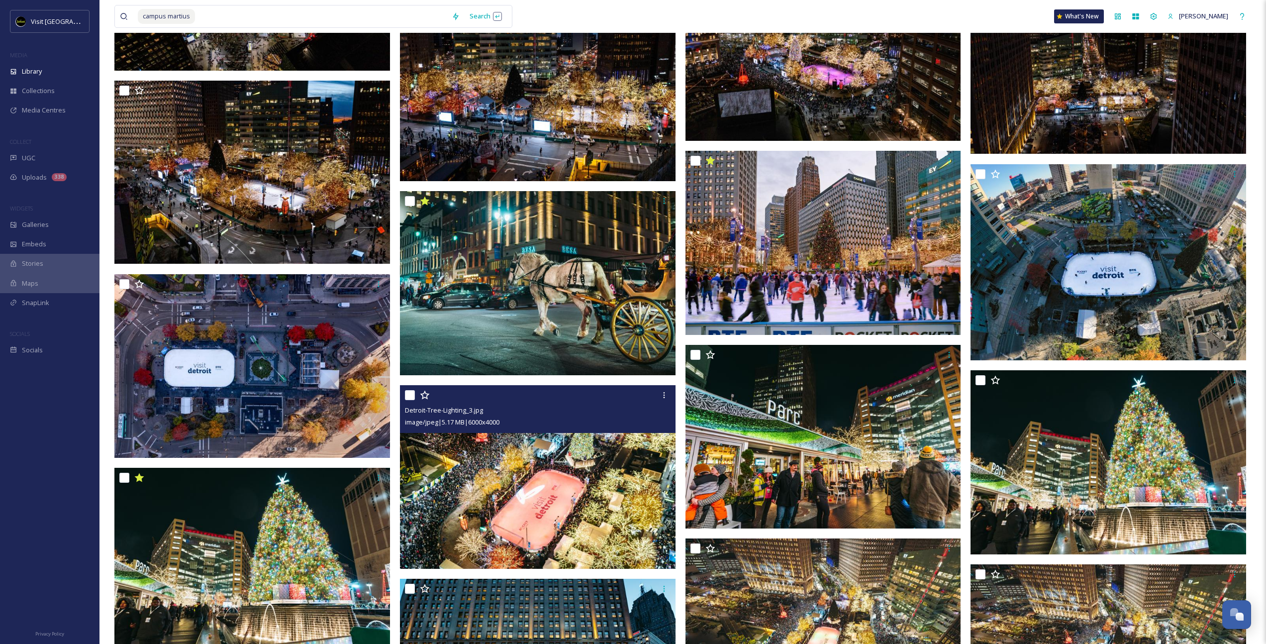
scroll to position [1204, 0]
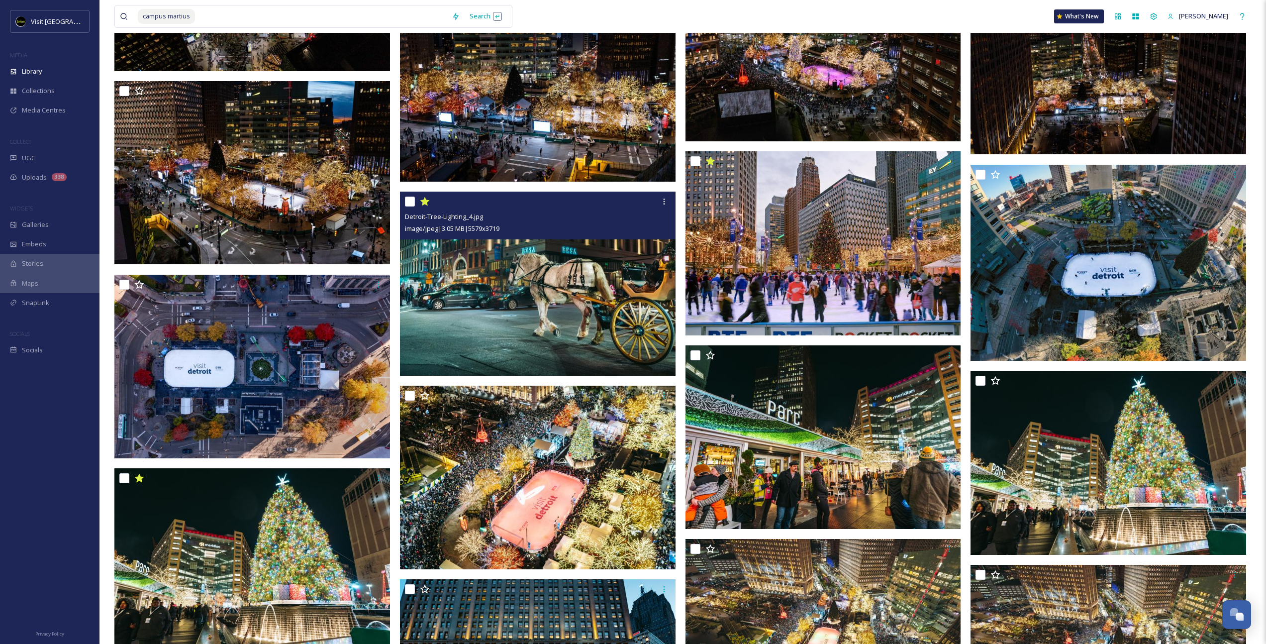
click at [575, 273] on img at bounding box center [538, 283] width 276 height 184
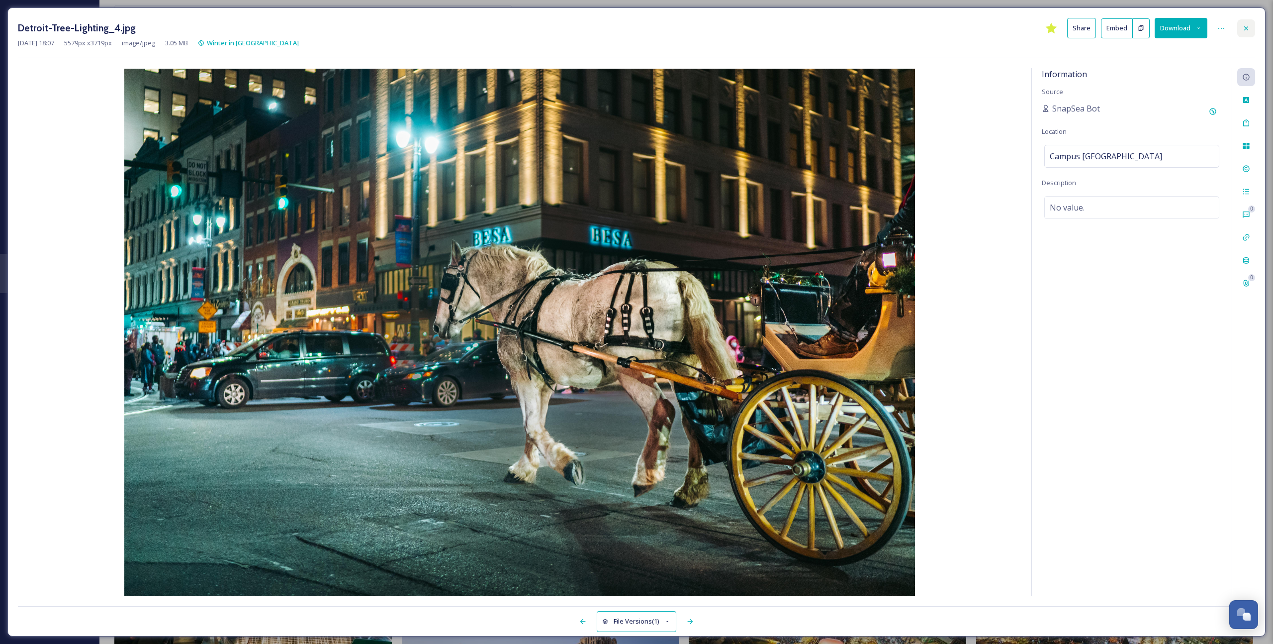
click at [1246, 25] on icon at bounding box center [1246, 28] width 8 height 8
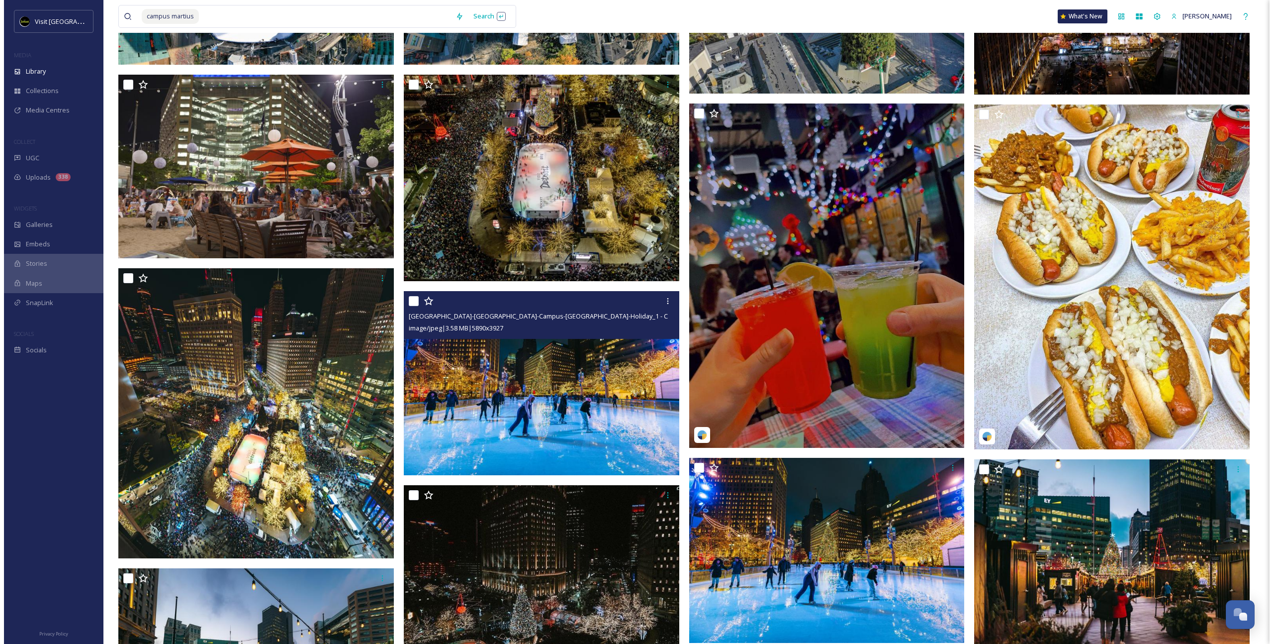
scroll to position [330, 0]
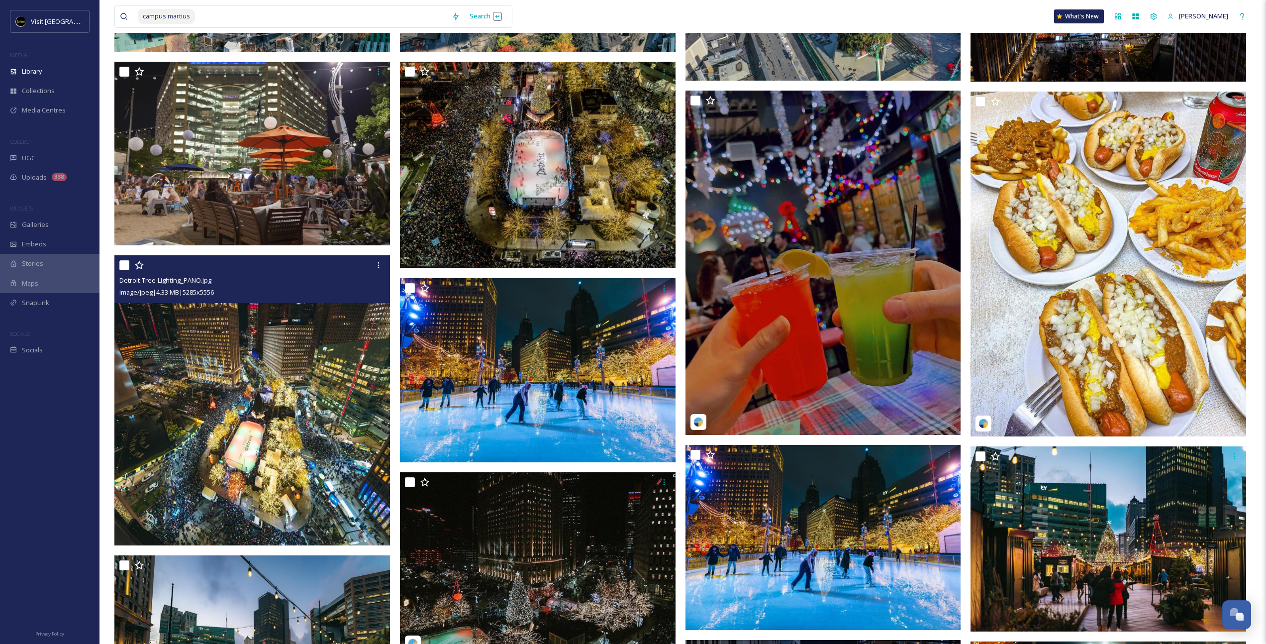
click at [297, 367] on img at bounding box center [252, 400] width 276 height 290
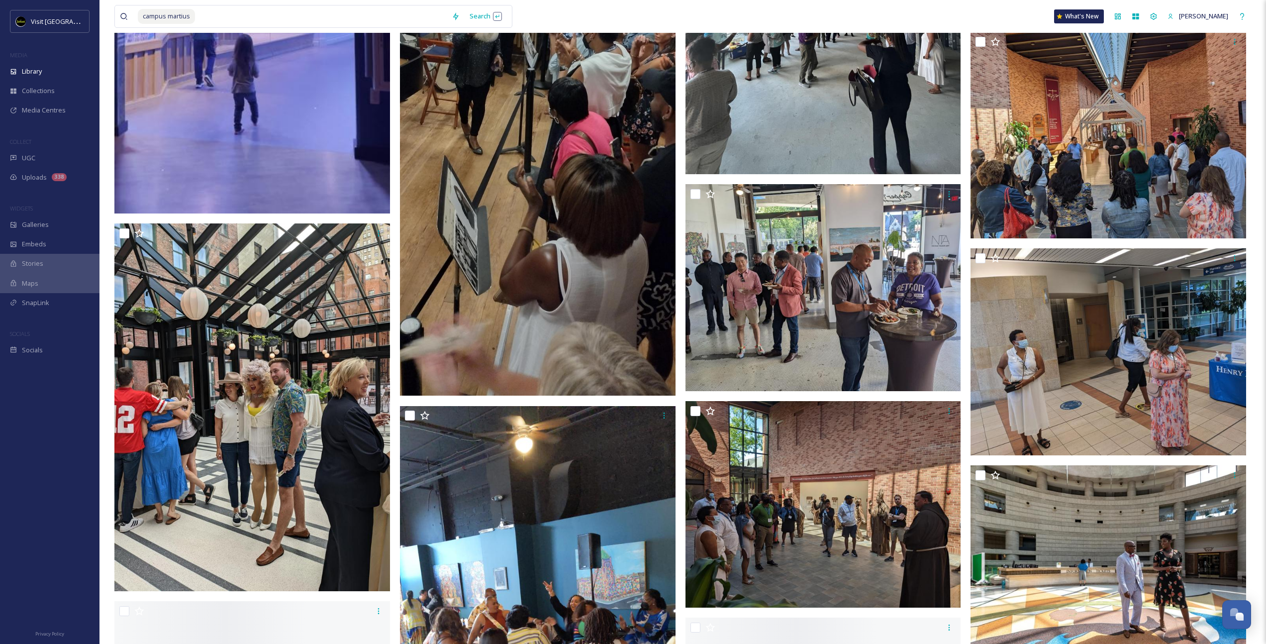
scroll to position [1551, 0]
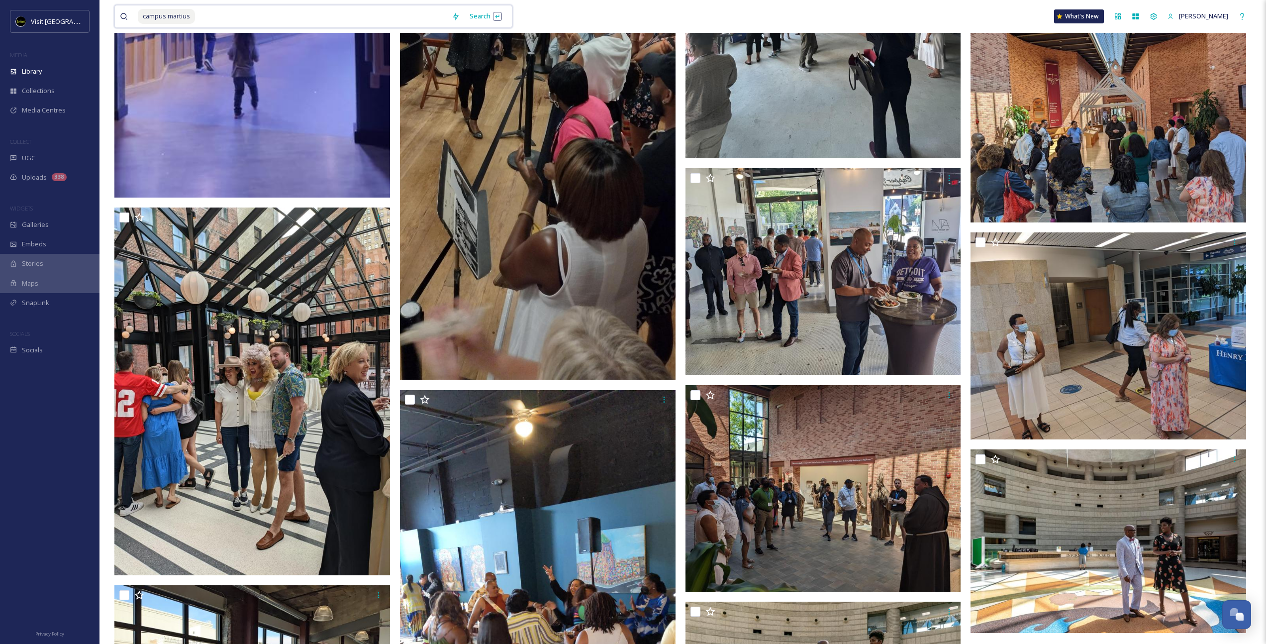
click at [221, 13] on input at bounding box center [321, 16] width 251 height 22
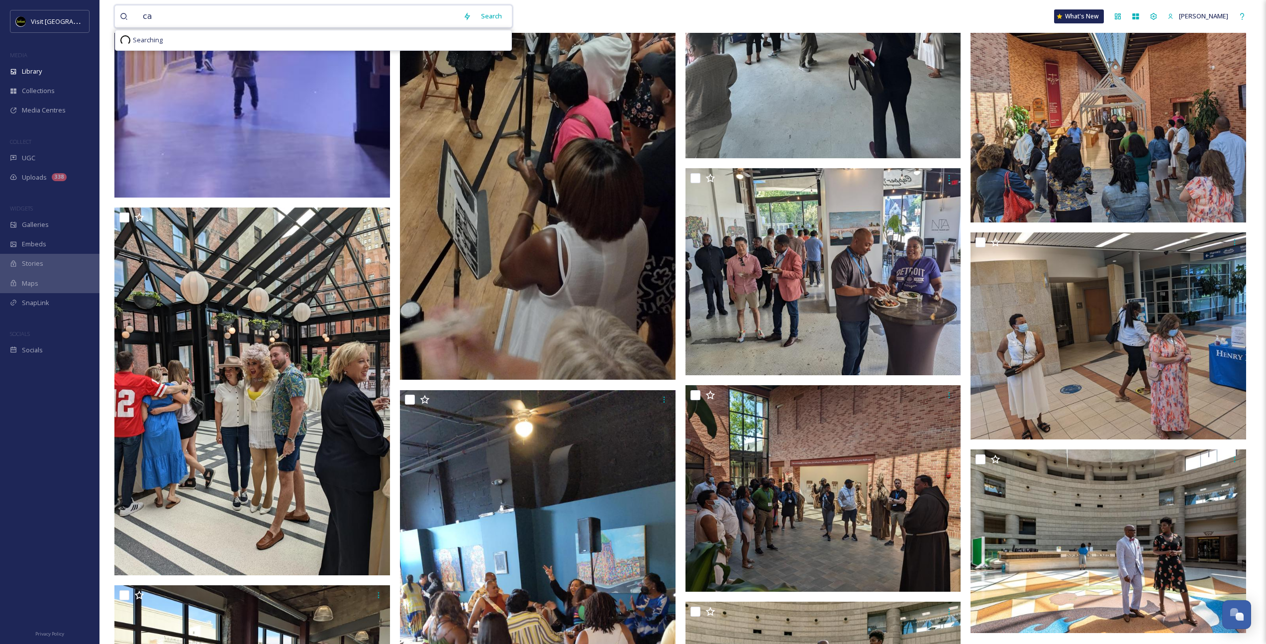
type input "c"
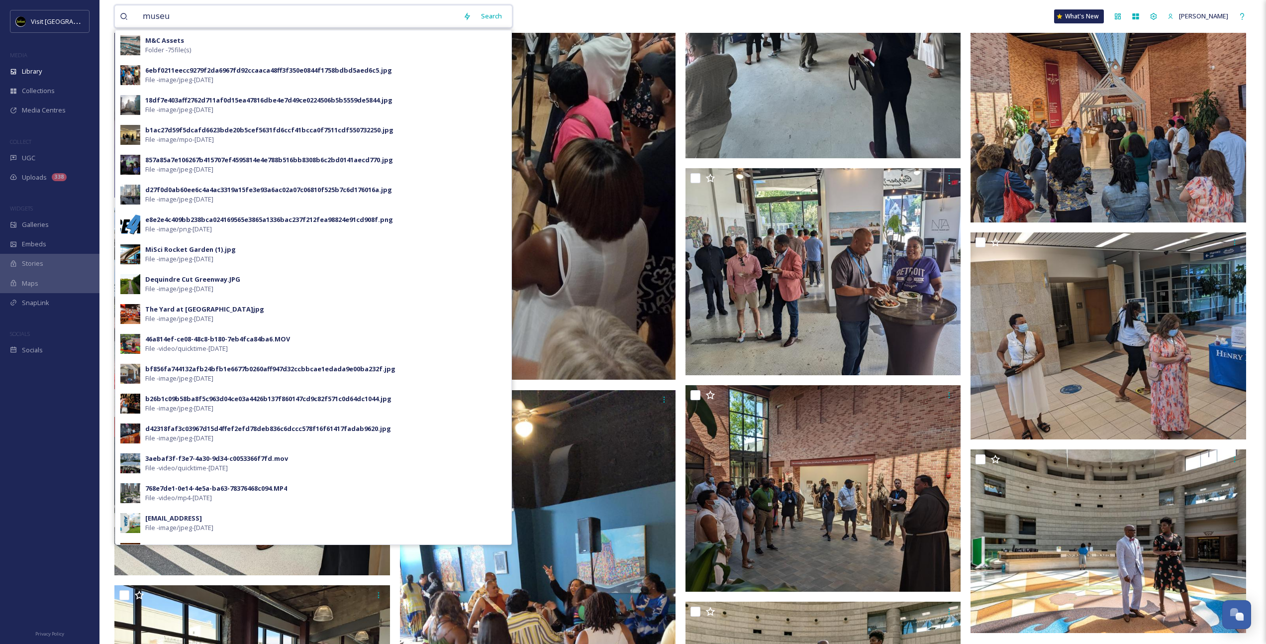
type input "museum"
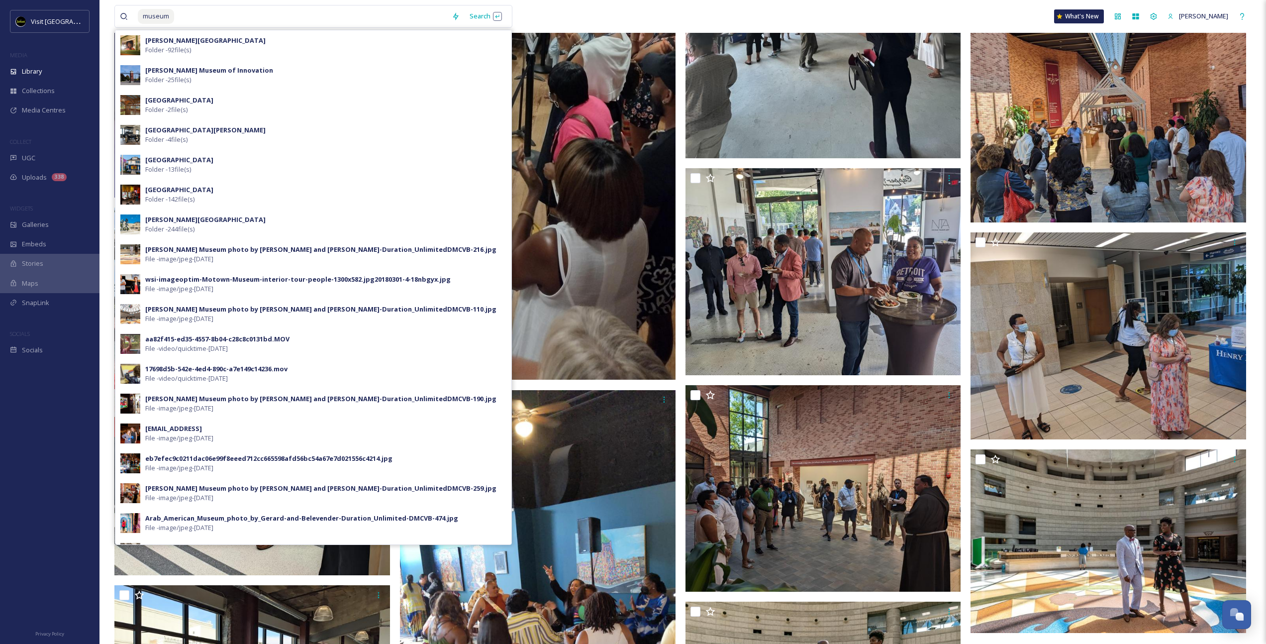
click at [64, 52] on div "MEDIA" at bounding box center [49, 55] width 99 height 13
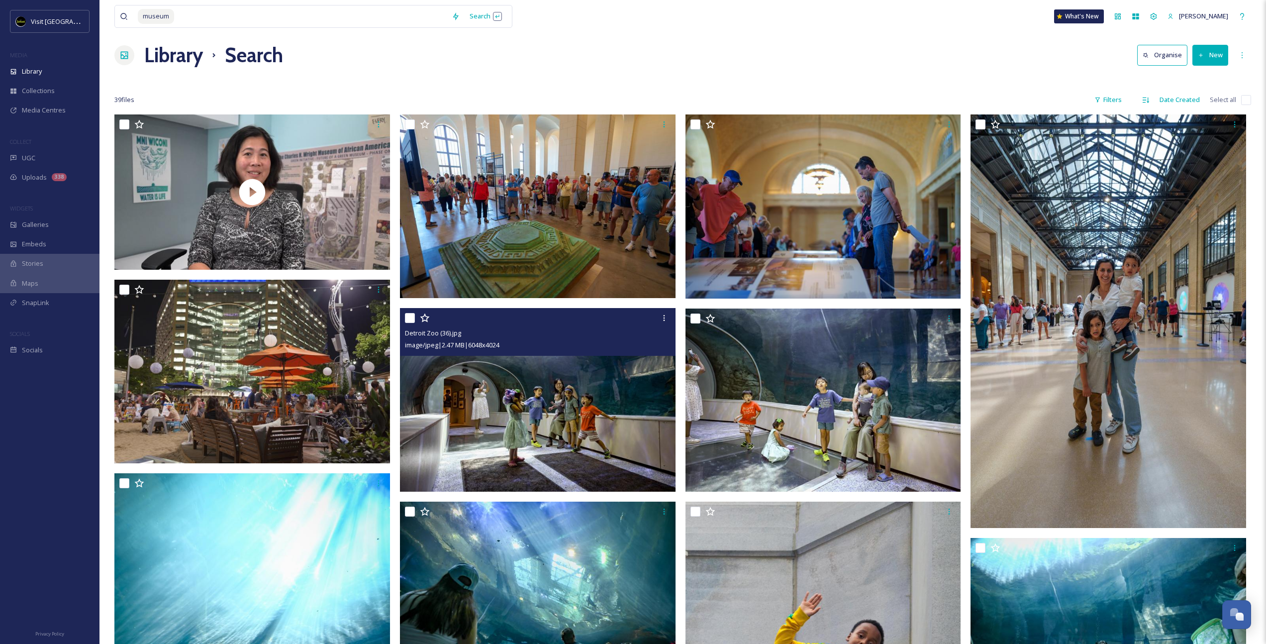
scroll to position [0, 0]
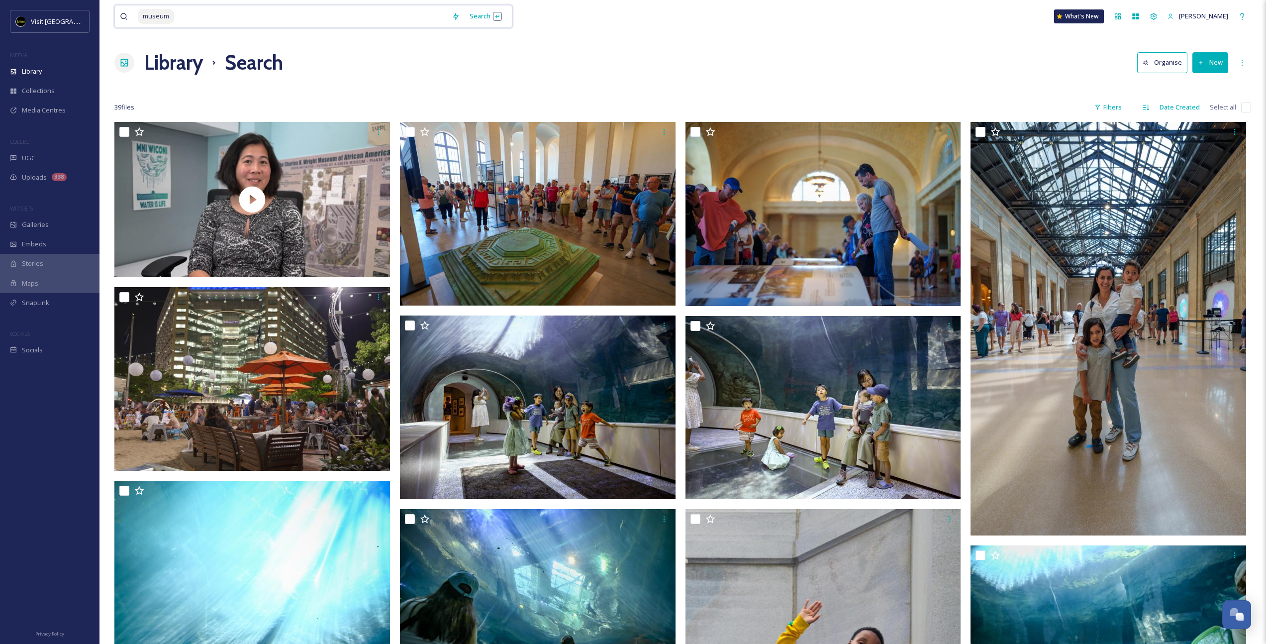
click at [264, 25] on input at bounding box center [311, 16] width 272 height 22
type input "m"
type input "downtown"
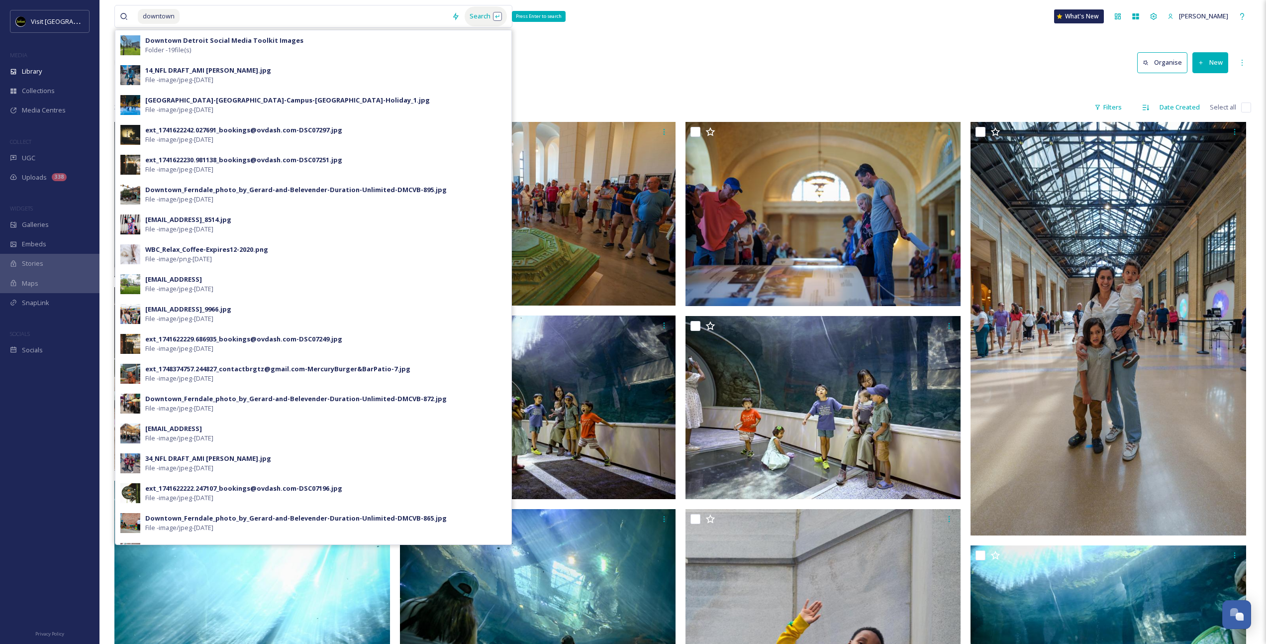
click at [478, 16] on div "Search Press Enter to search" at bounding box center [486, 15] width 42 height 19
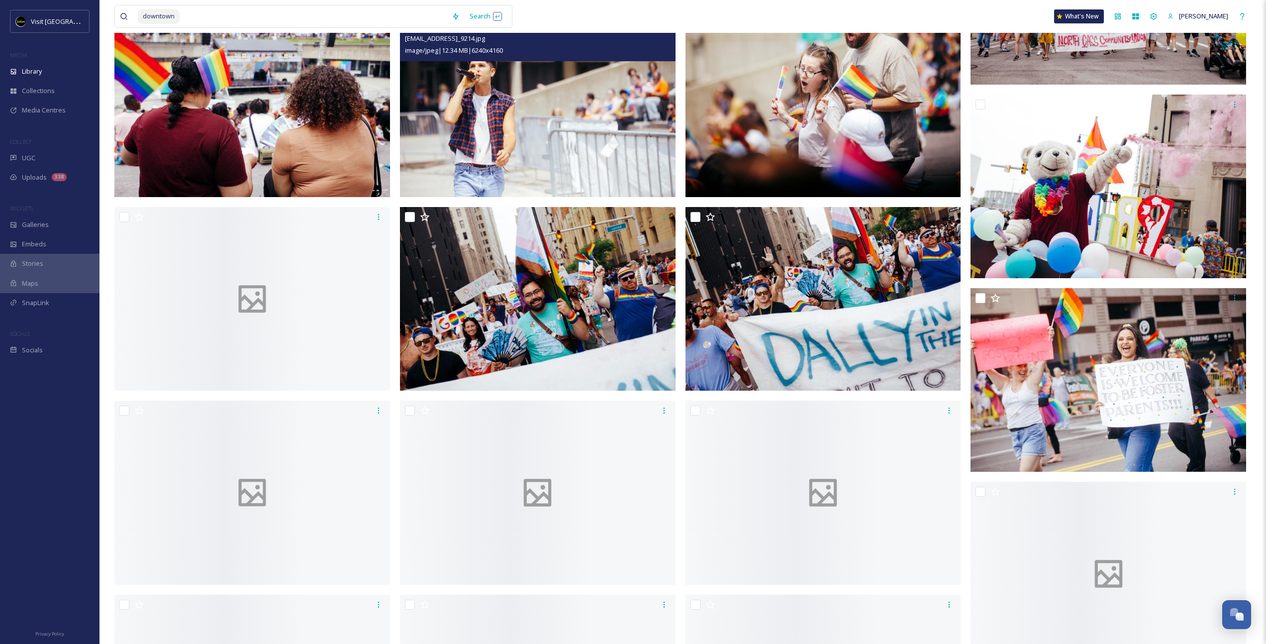
scroll to position [4625, 0]
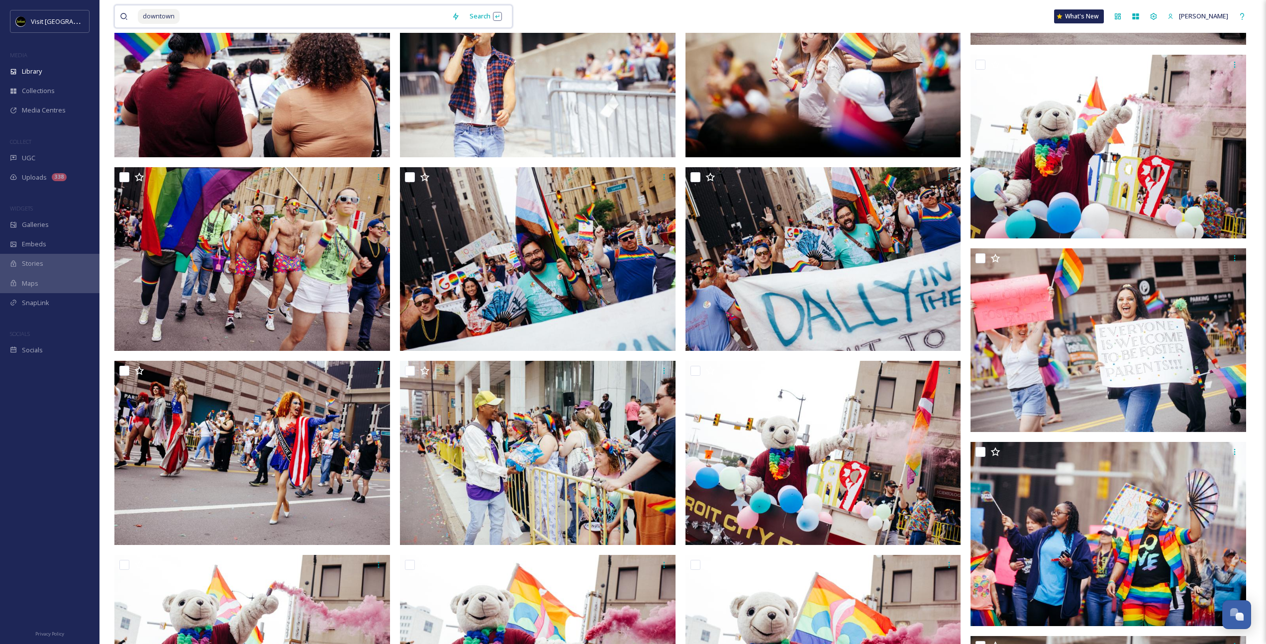
click at [288, 18] on input at bounding box center [314, 16] width 266 height 22
type input "d"
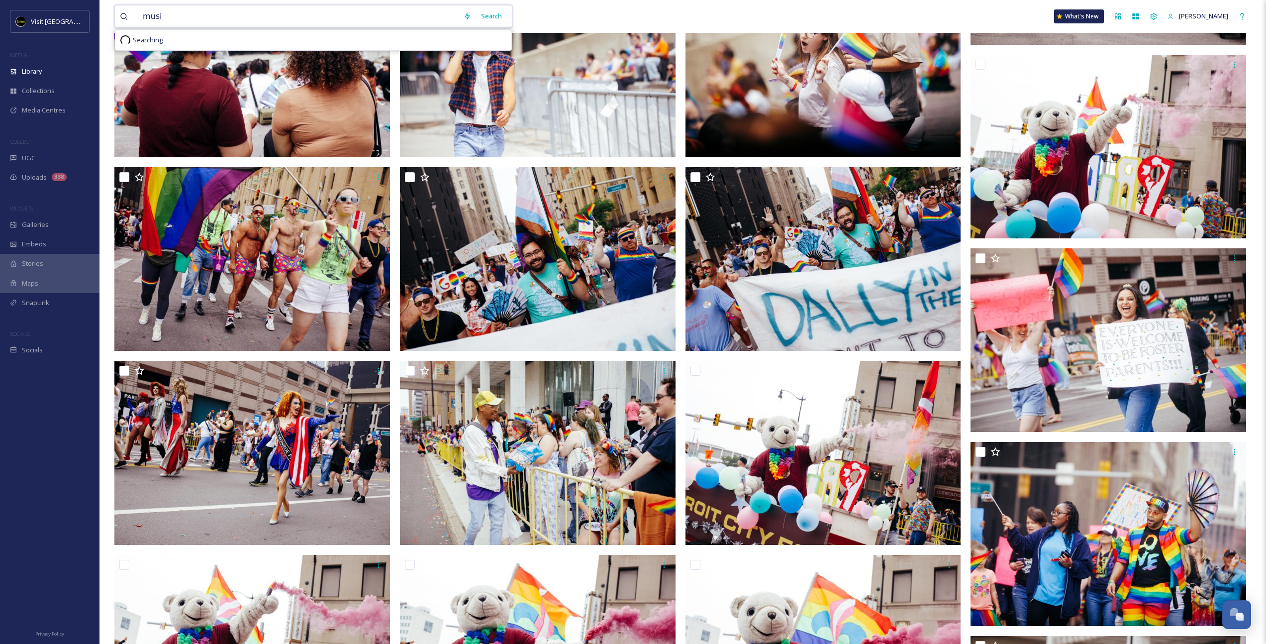
type input "music"
click at [483, 15] on div "Search Press Enter to search" at bounding box center [486, 15] width 42 height 19
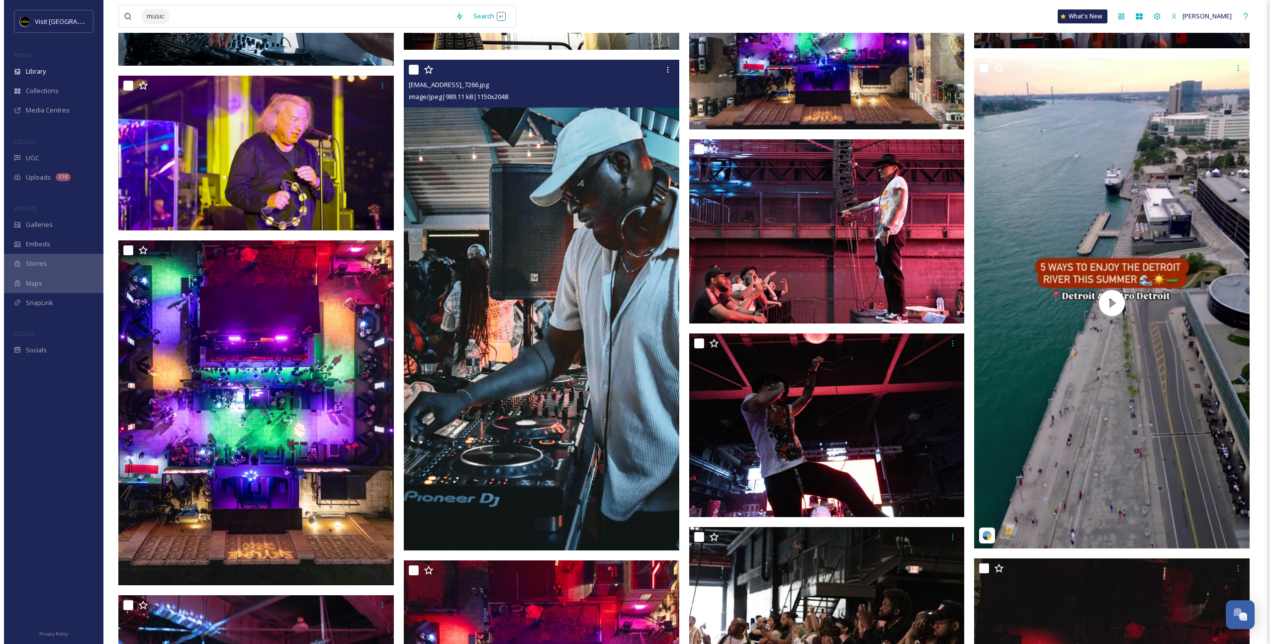
scroll to position [2160, 0]
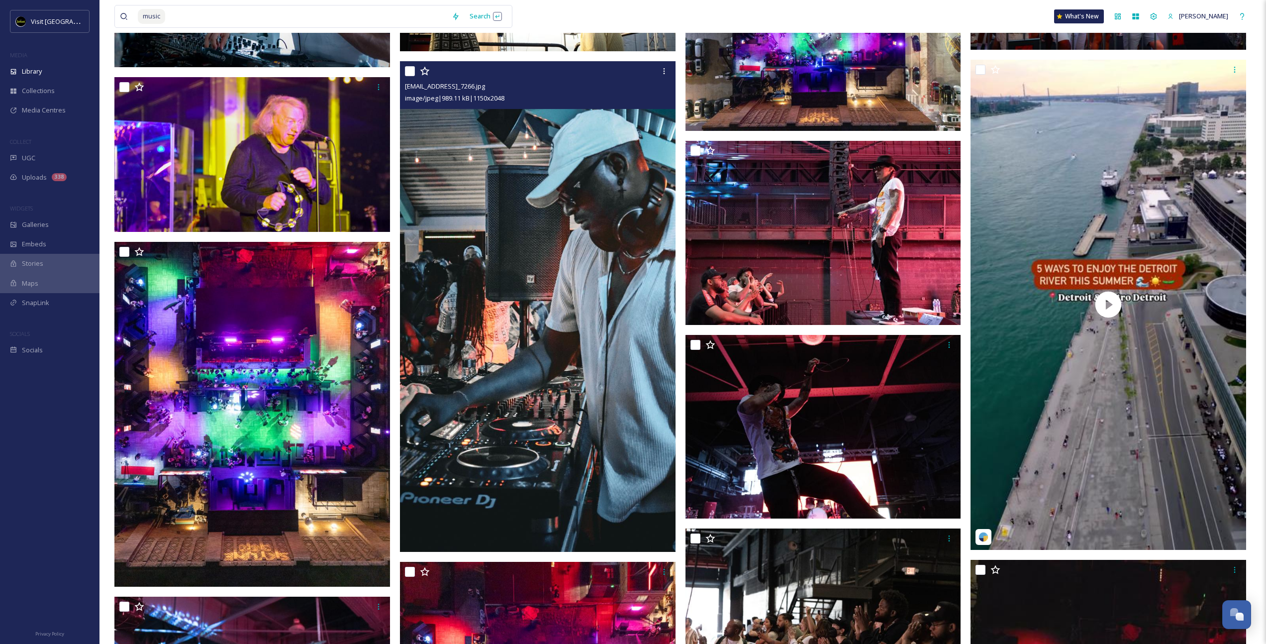
click at [590, 201] on img at bounding box center [538, 306] width 276 height 490
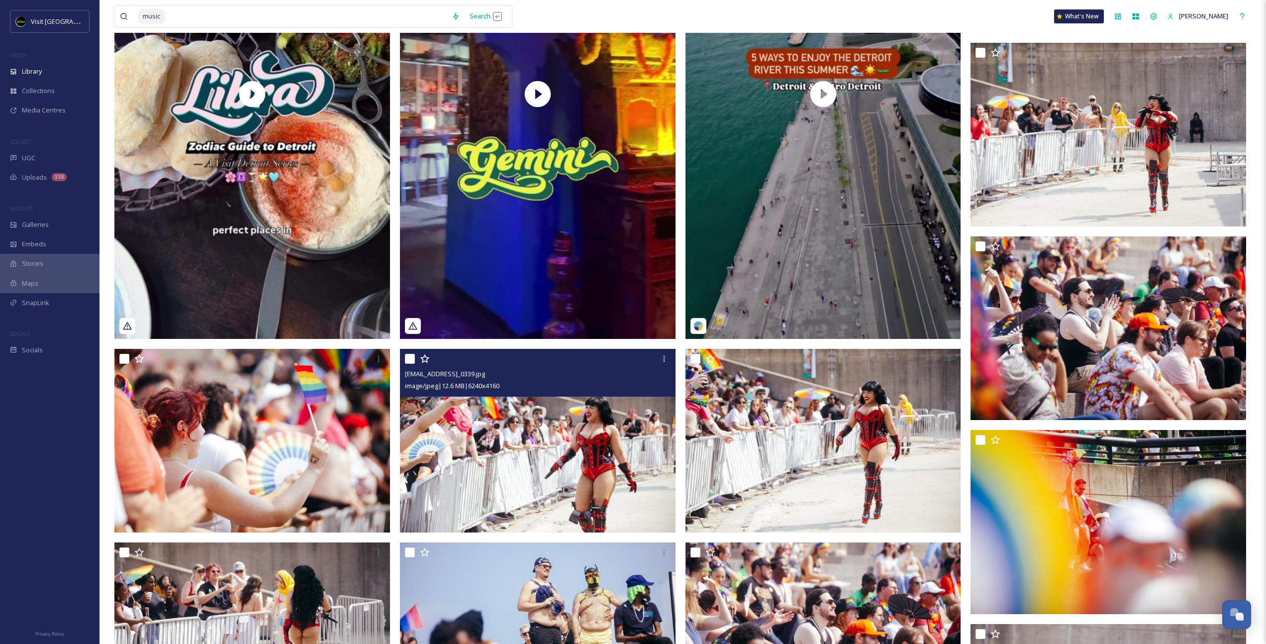
scroll to position [387, 0]
